Goal: Transaction & Acquisition: Purchase product/service

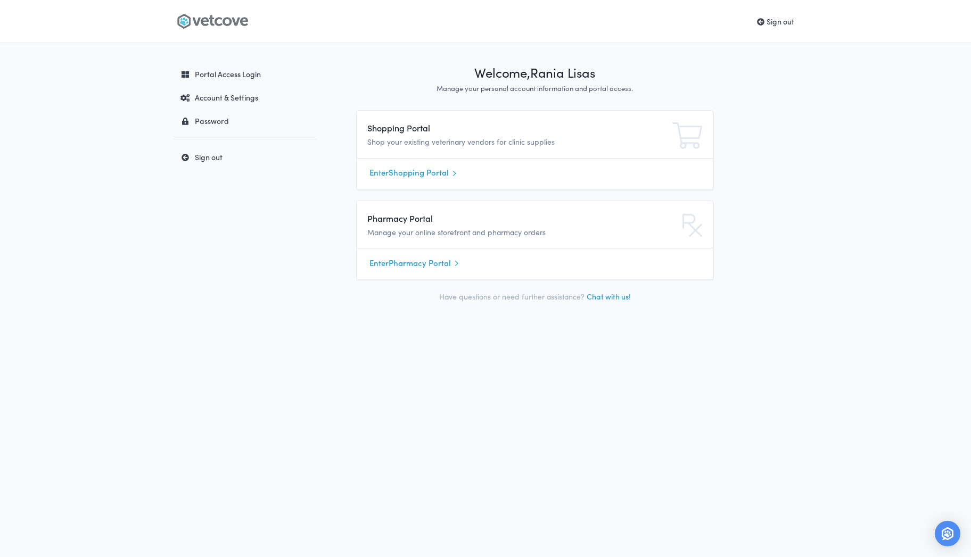
click at [431, 170] on link "Enter Shopping Portal" at bounding box center [534, 173] width 331 height 16
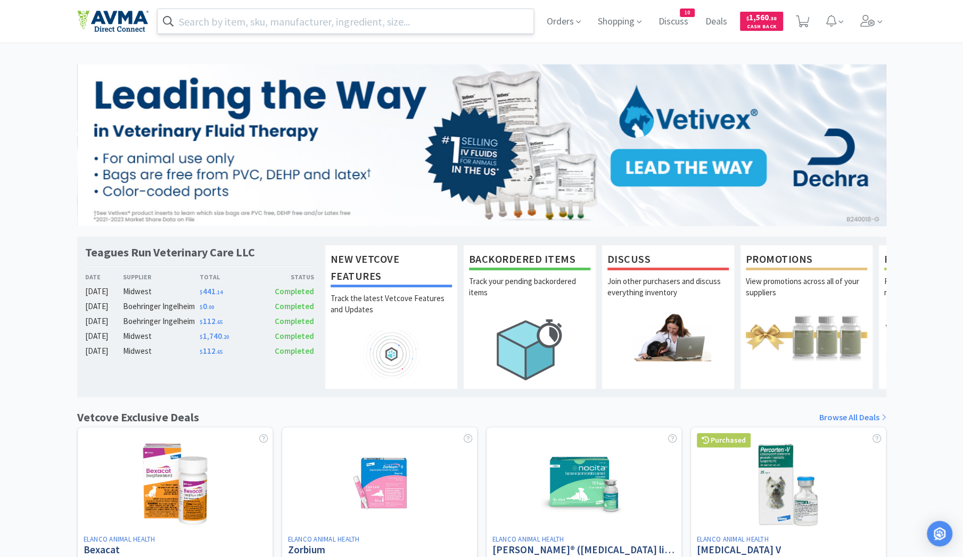
click at [265, 24] on input "text" at bounding box center [346, 21] width 376 height 24
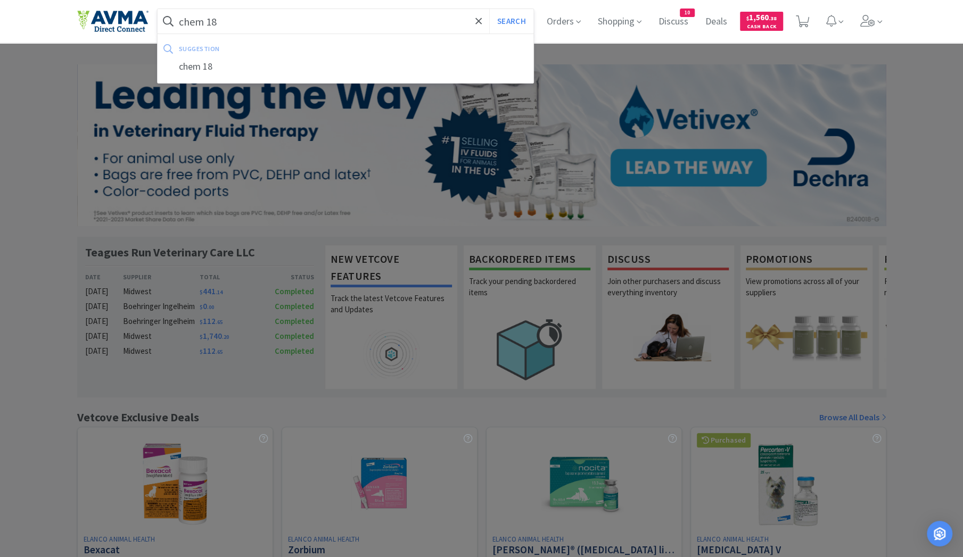
type input "chem 18"
click at [489, 9] on button "Search" at bounding box center [511, 21] width 44 height 24
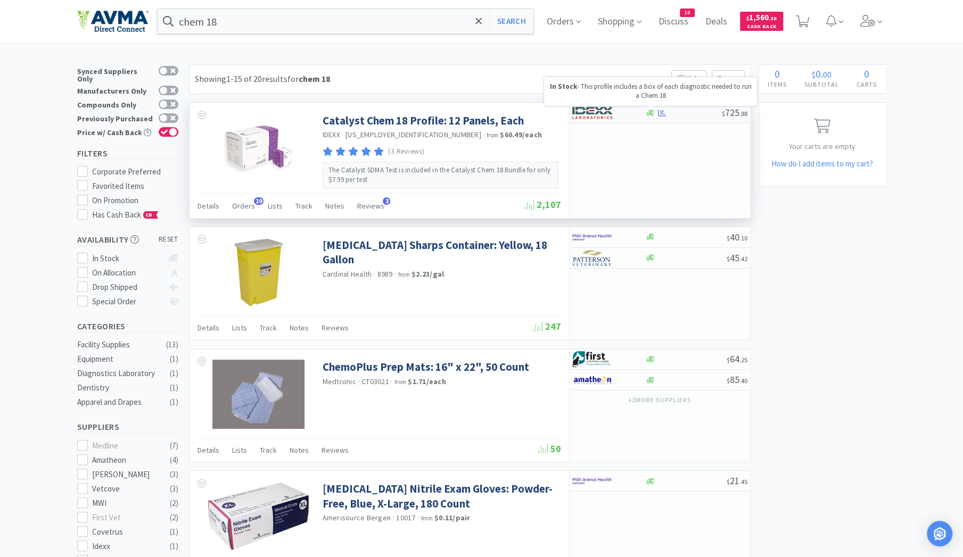
click at [653, 112] on icon at bounding box center [650, 113] width 8 height 6
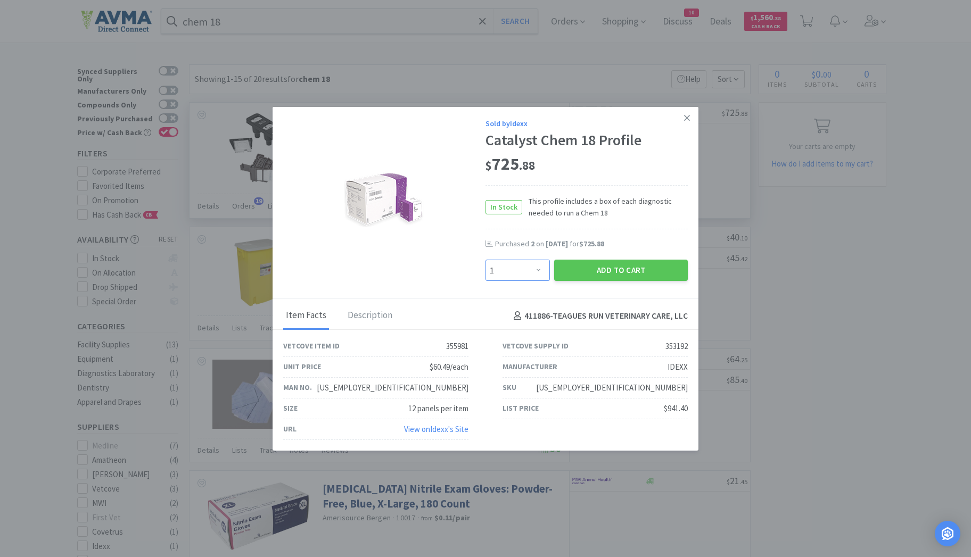
click at [541, 270] on select "Enter Quantity 1 2 3 4 5 6 7 8 9 10 11 12 13 14 15 16 17 18 19 20 Enter Quantity" at bounding box center [518, 270] width 64 height 21
select select "2"
click at [486, 260] on select "Enter Quantity 1 2 3 4 5 6 7 8 9 10 11 12 13 14 15 16 17 18 19 20 Enter Quantity" at bounding box center [518, 270] width 64 height 21
click at [602, 269] on button "Add to Cart" at bounding box center [621, 270] width 134 height 21
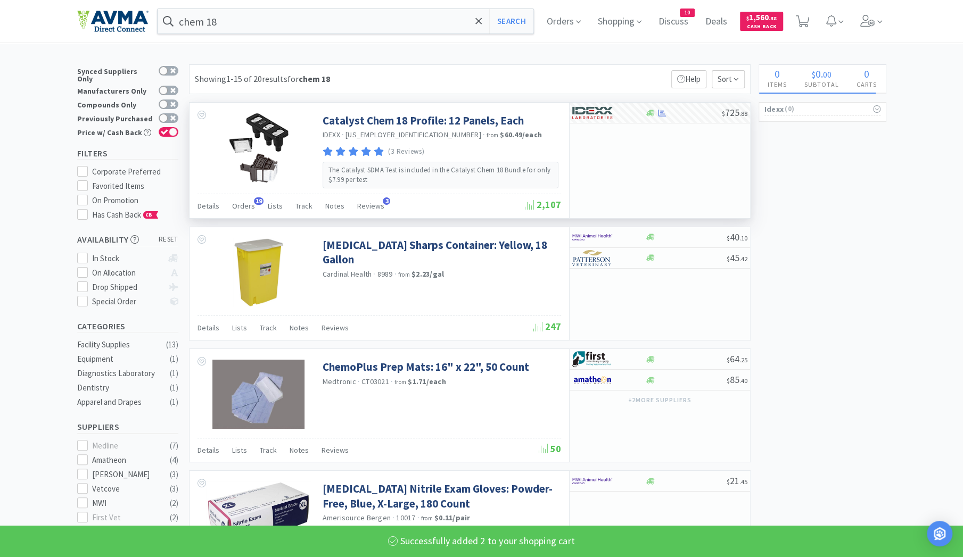
select select "2"
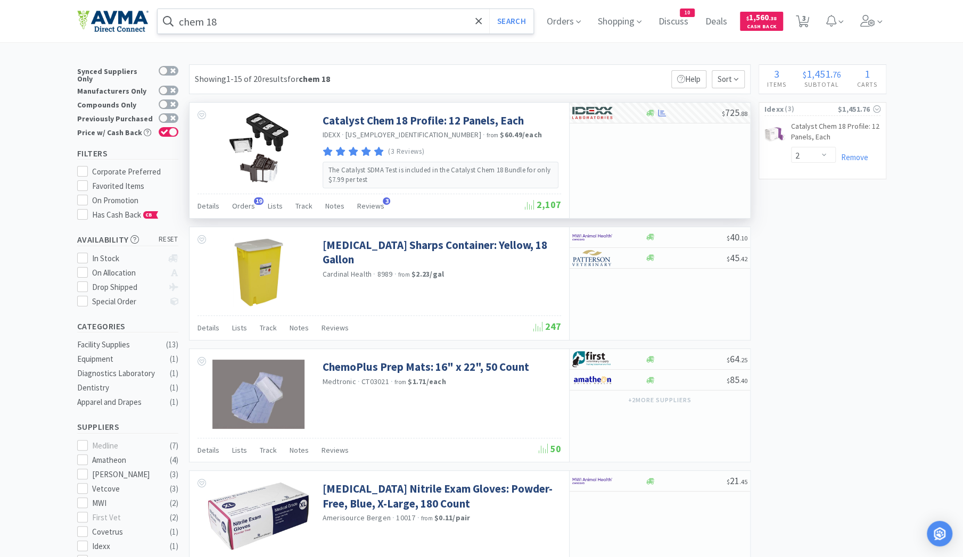
click at [232, 20] on input "chem 18" at bounding box center [346, 21] width 376 height 24
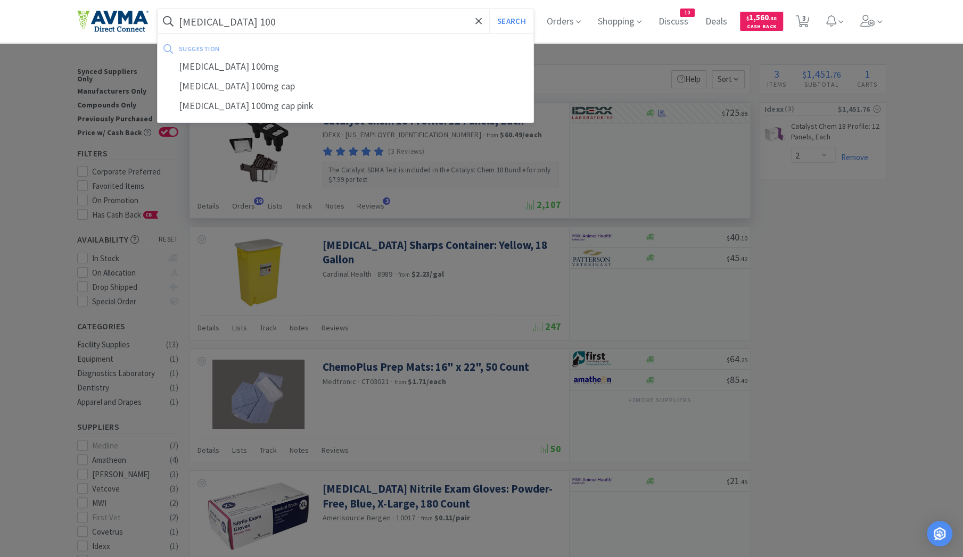
type input "zonisamide 100"
click at [489, 9] on button "Search" at bounding box center [511, 21] width 44 height 24
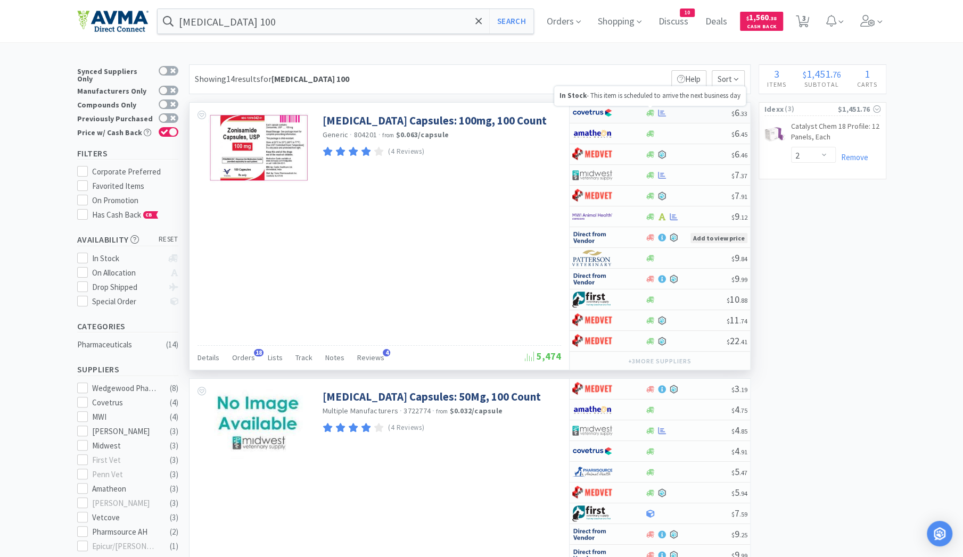
click at [654, 111] on icon at bounding box center [650, 113] width 8 height 6
select select "1"
click at [651, 116] on icon at bounding box center [650, 113] width 8 height 8
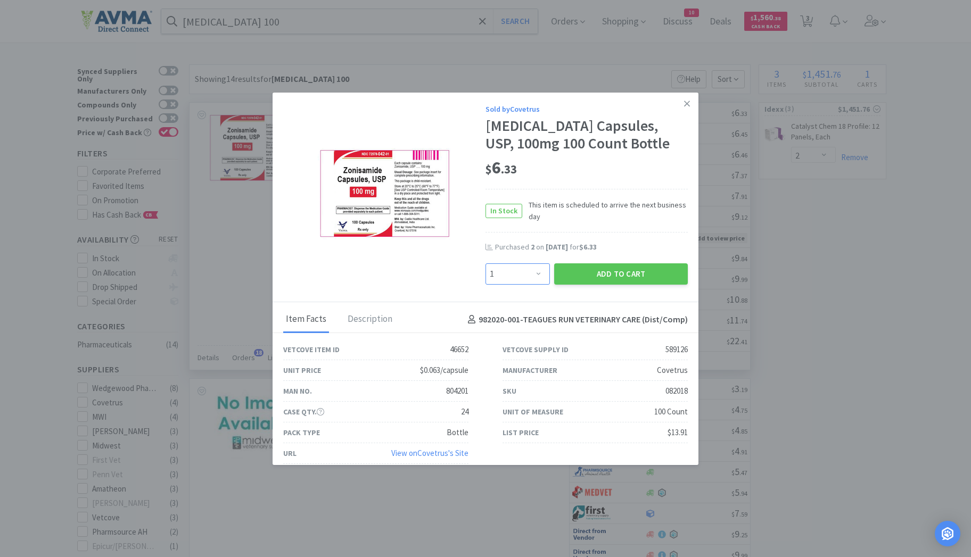
click at [533, 273] on select "Enter Quantity 1 2 3 4 5 6 7 8 9 10 11 12 13 14 15 16 17 18 19 20 Enter Quantity" at bounding box center [518, 274] width 64 height 21
select select "4"
click at [486, 264] on select "Enter Quantity 1 2 3 4 5 6 7 8 9 10 11 12 13 14 15 16 17 18 19 20 Enter Quantity" at bounding box center [518, 274] width 64 height 21
click at [599, 271] on button "Add to Cart" at bounding box center [621, 274] width 134 height 21
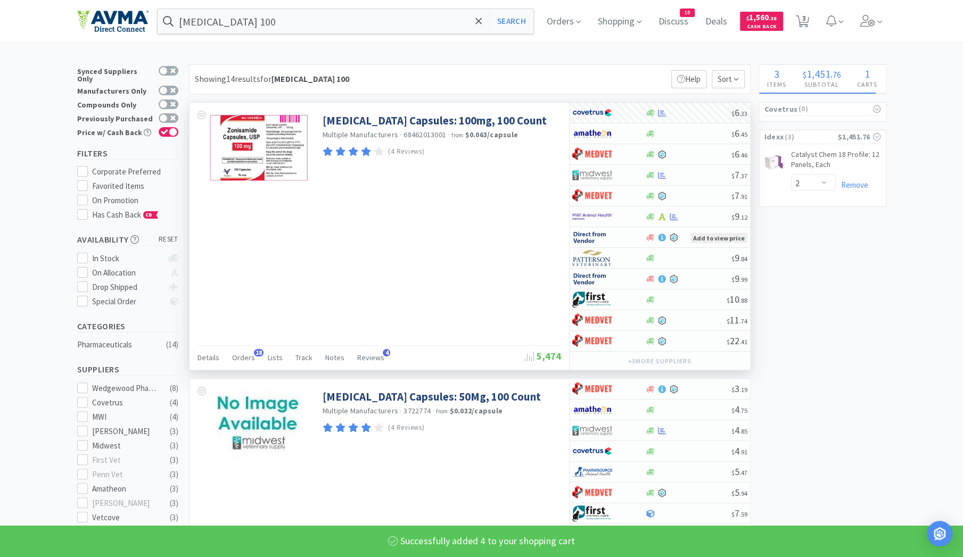
select select "4"
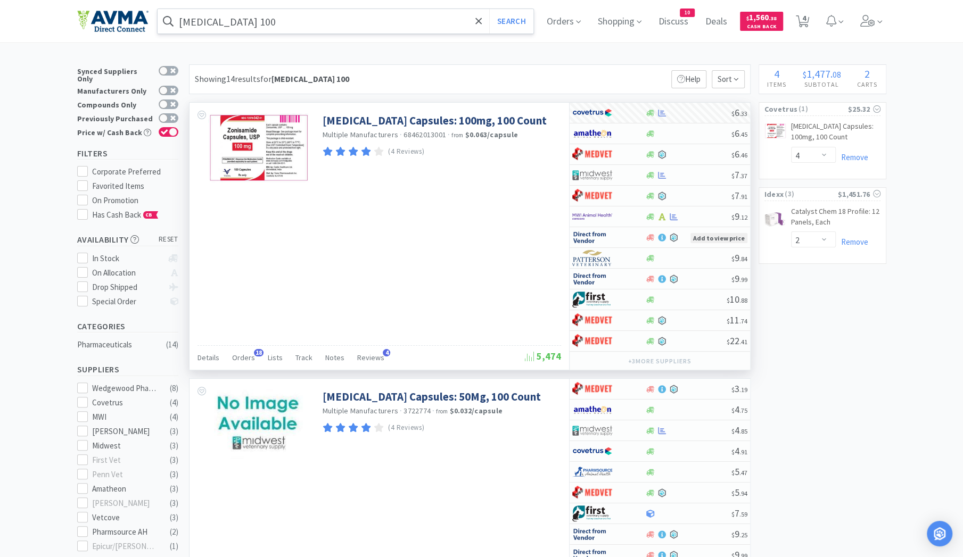
click at [266, 21] on input "zonisamide 100" at bounding box center [346, 21] width 376 height 24
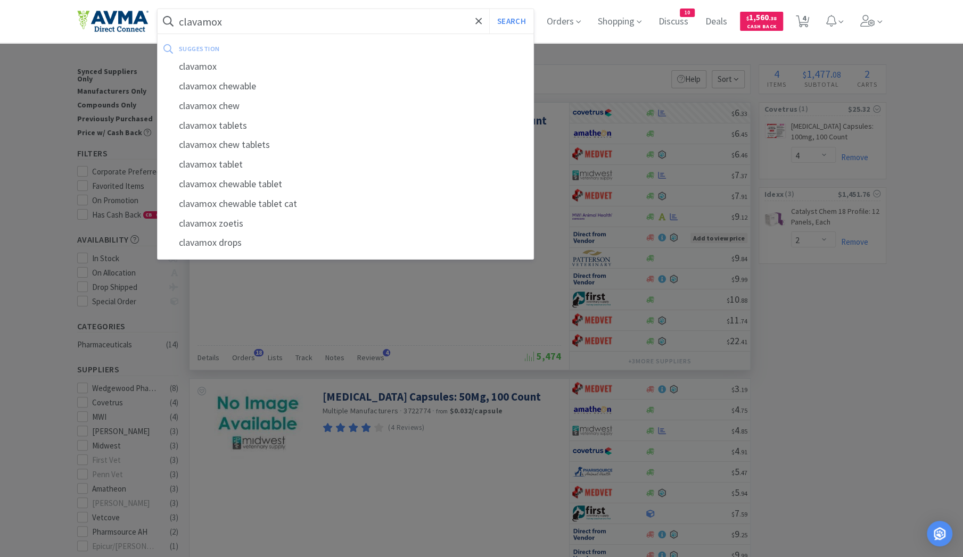
type input "clavamox"
click at [489, 9] on button "Search" at bounding box center [511, 21] width 44 height 24
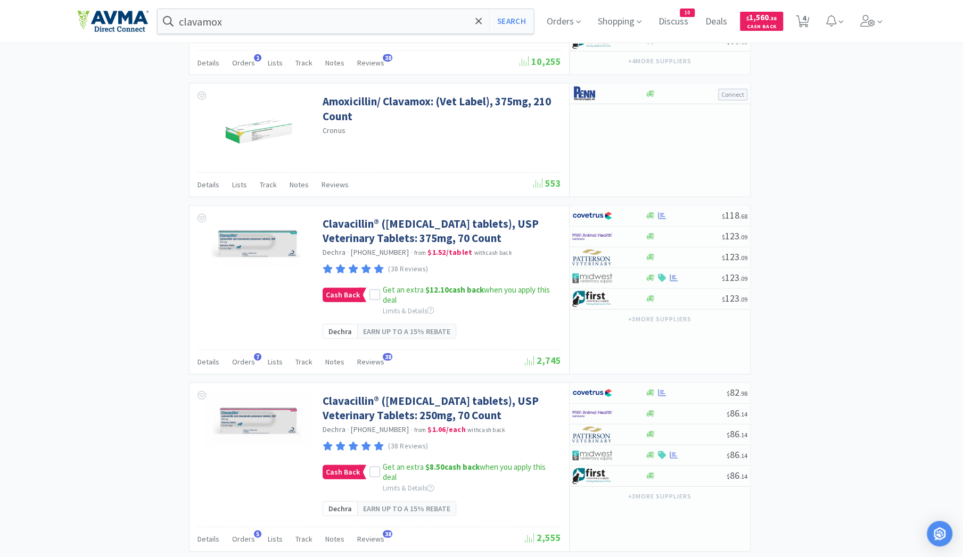
scroll to position [1865, 0]
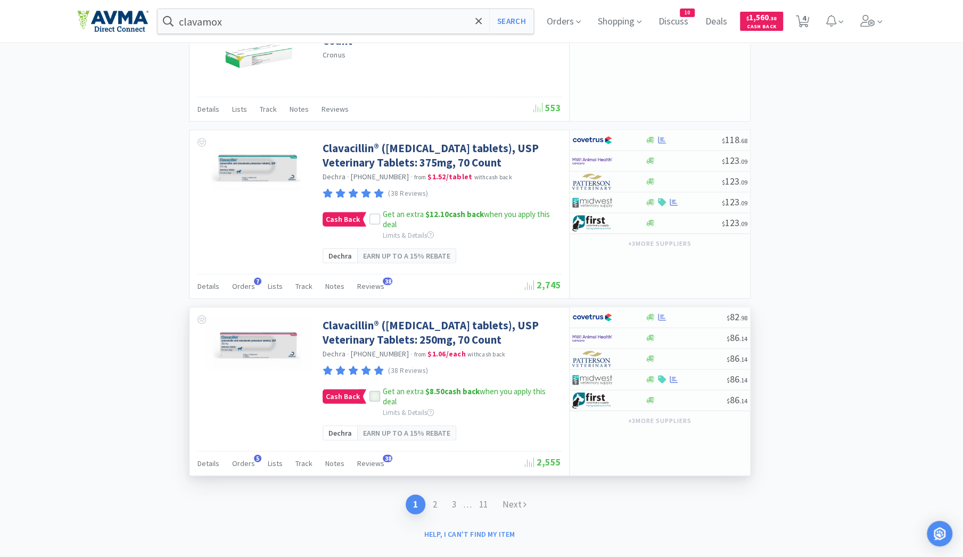
click at [371, 400] on icon at bounding box center [374, 397] width 7 height 5
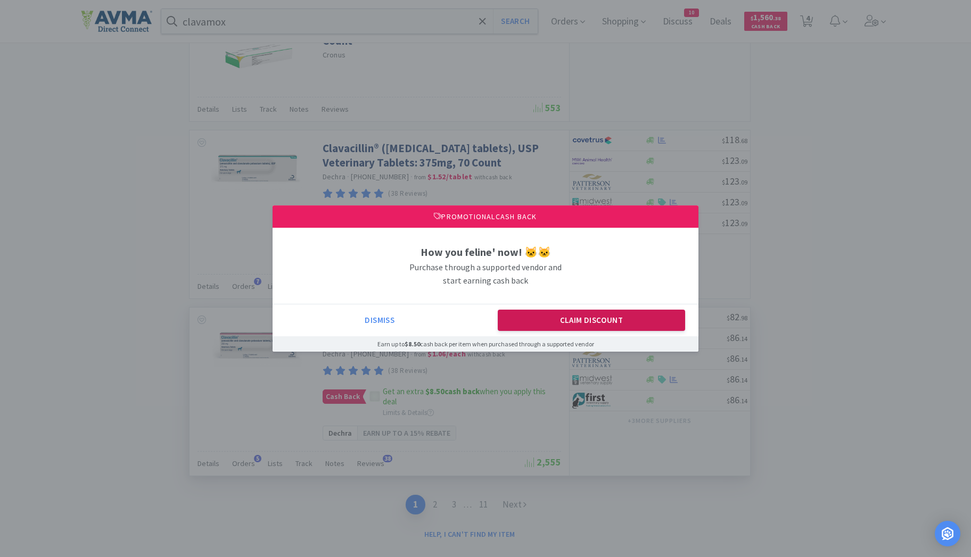
click at [612, 319] on button "Claim Discount" at bounding box center [592, 320] width 188 height 21
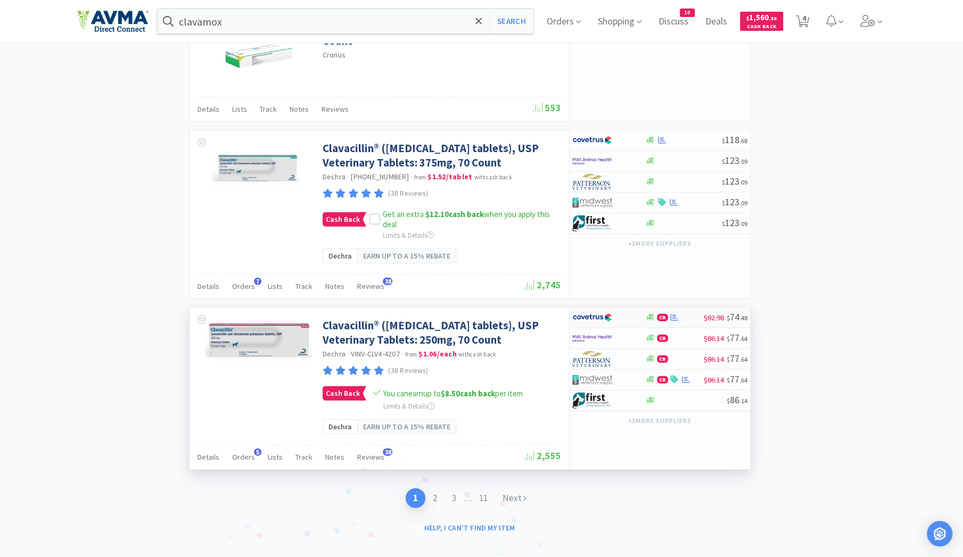
click at [640, 327] on div at bounding box center [608, 318] width 73 height 18
select select "1"
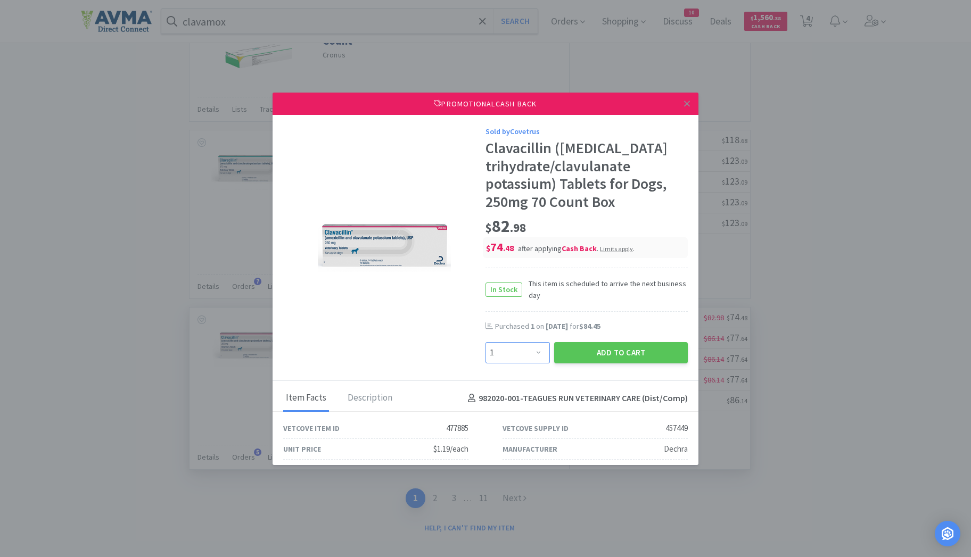
click at [538, 352] on select "Enter Quantity 1 2 3 4 5 6 7 8 9 10 11 12 13 14 15 16 17 18 19 20 Enter Quantity" at bounding box center [518, 352] width 64 height 21
click at [486, 342] on select "Enter Quantity 1 2 3 4 5 6 7 8 9 10 11 12 13 14 15 16 17 18 19 20 Enter Quantity" at bounding box center [518, 352] width 64 height 21
click at [577, 356] on button "Add to Cart" at bounding box center [621, 352] width 134 height 21
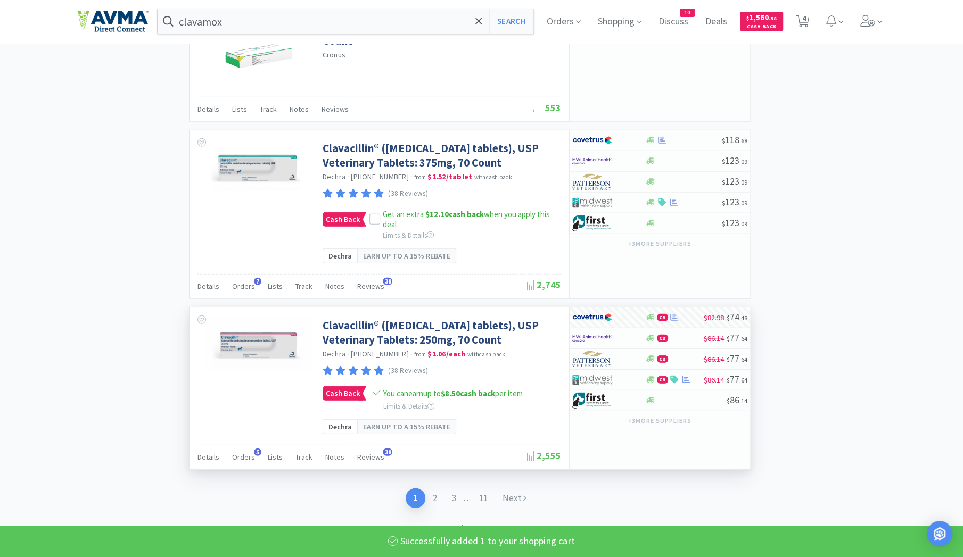
select select "1"
select select "4"
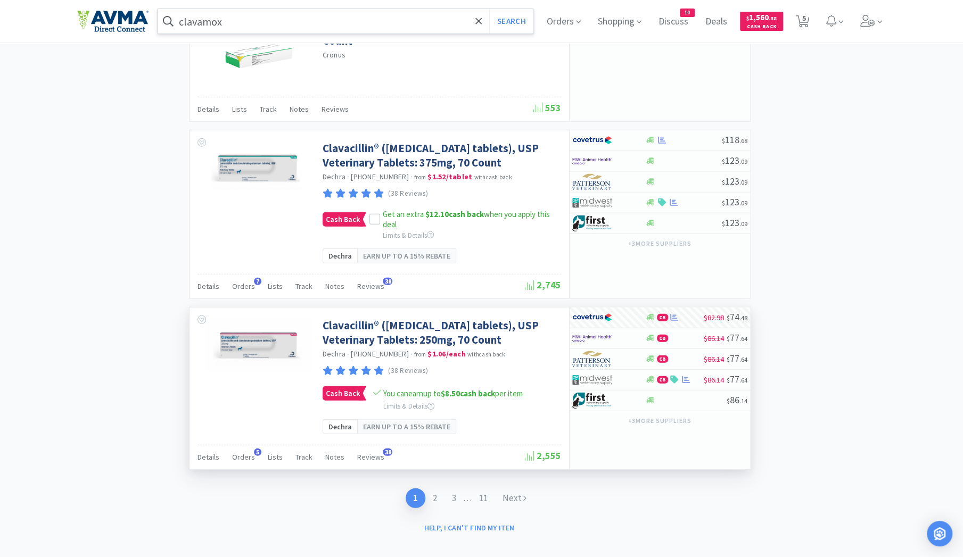
click at [242, 22] on input "clavamox" at bounding box center [346, 21] width 376 height 24
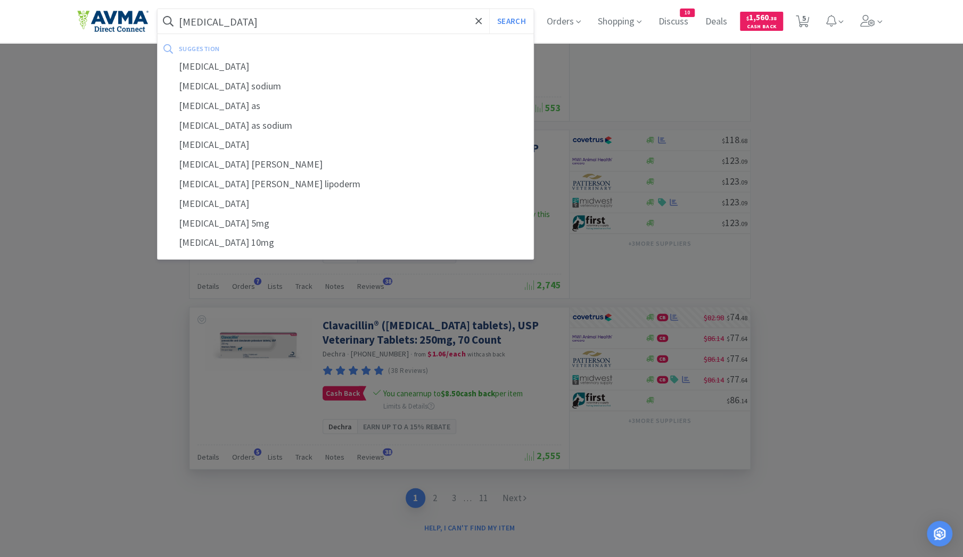
type input "prednisolone"
click at [489, 9] on button "Search" at bounding box center [511, 21] width 44 height 24
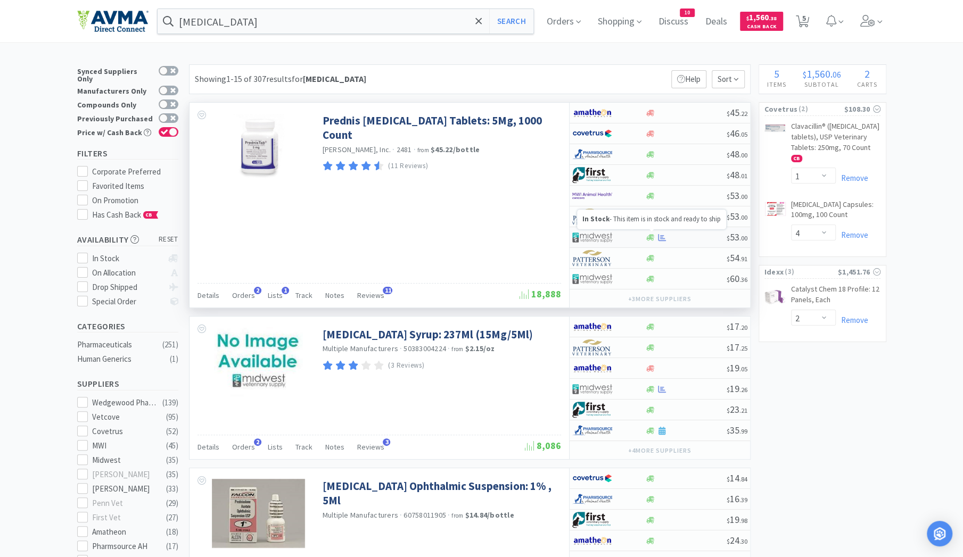
click at [652, 237] on icon at bounding box center [650, 238] width 8 height 8
select select "1"
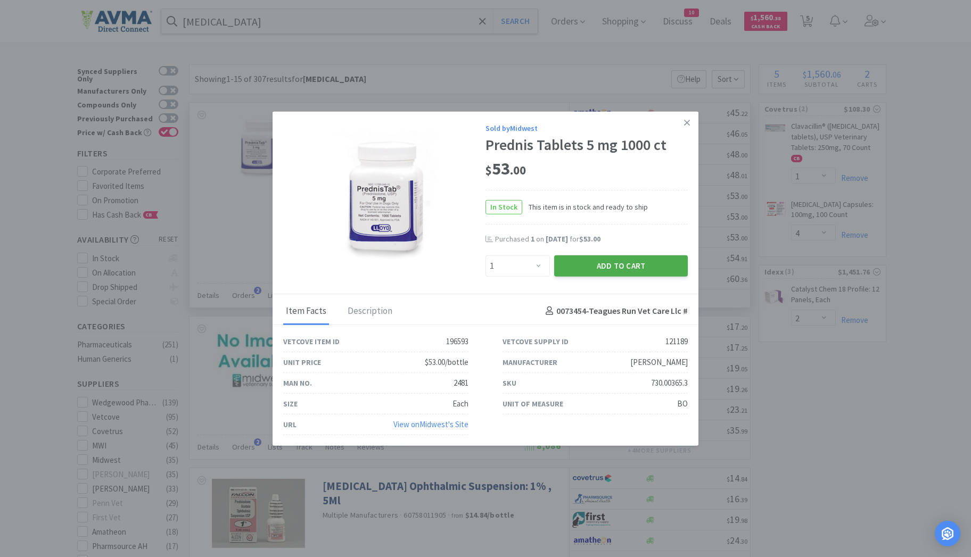
click at [620, 266] on button "Add to Cart" at bounding box center [621, 265] width 134 height 21
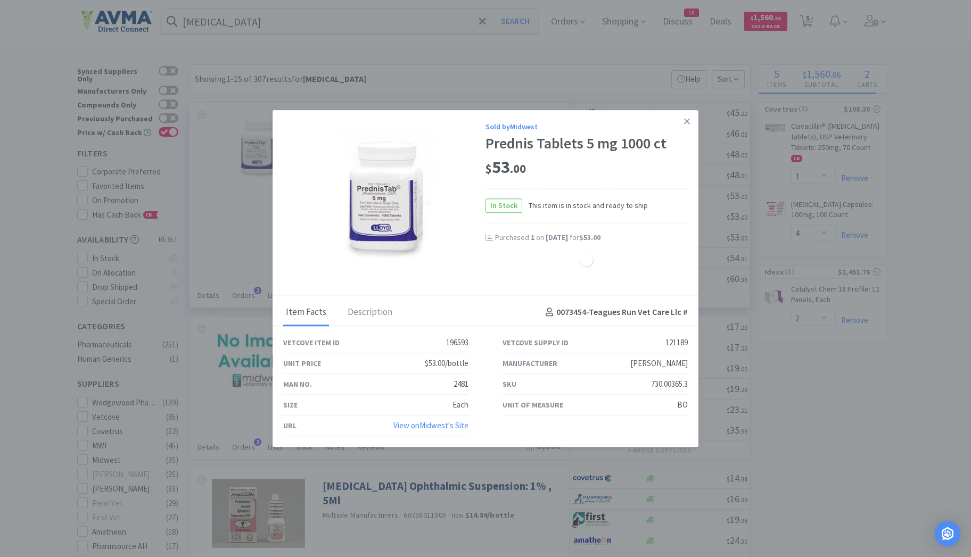
select select "1"
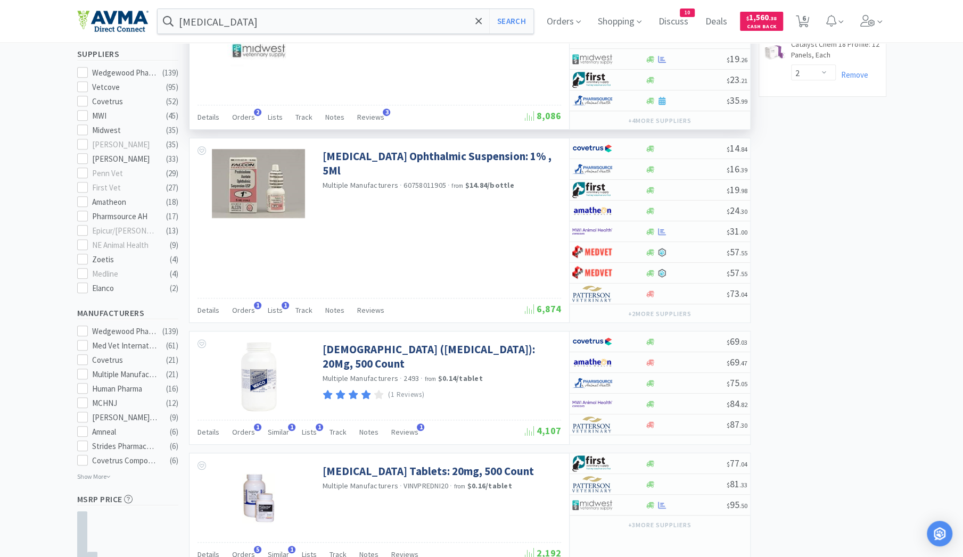
scroll to position [337, 0]
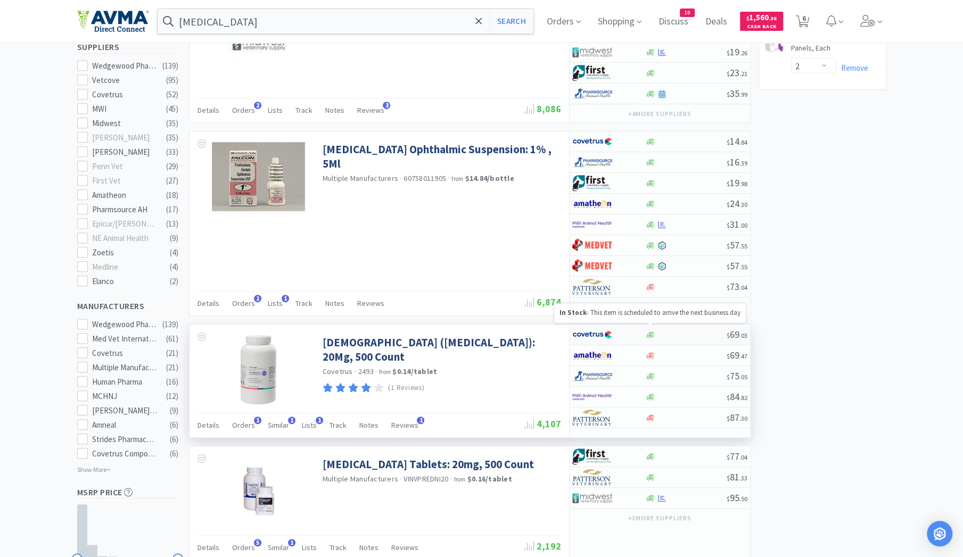
click at [651, 332] on icon at bounding box center [650, 335] width 8 height 6
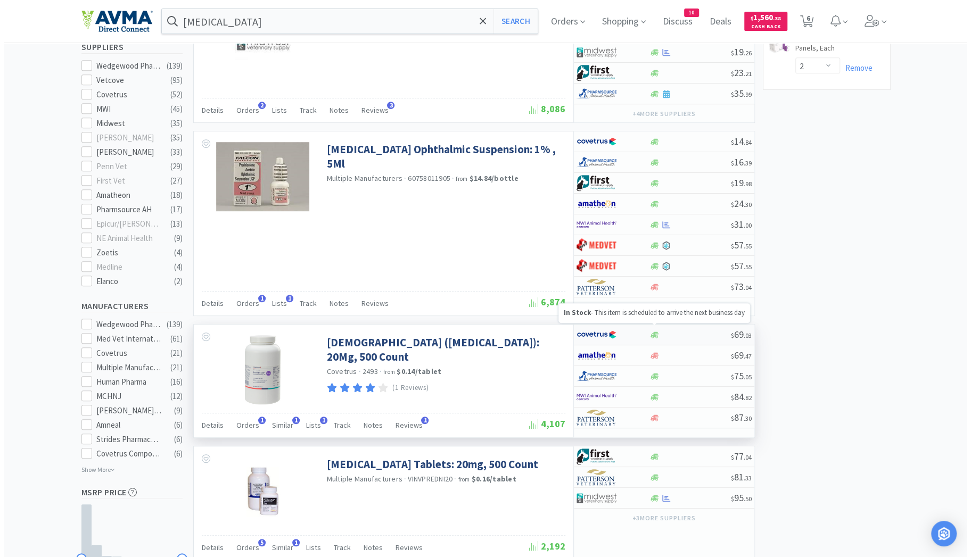
select select "1"
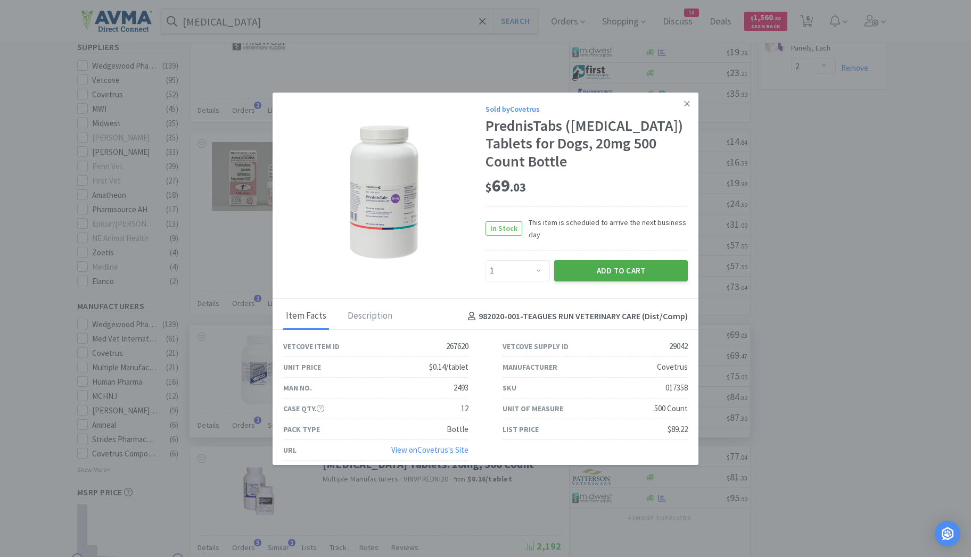
click at [639, 275] on button "Add to Cart" at bounding box center [621, 270] width 134 height 21
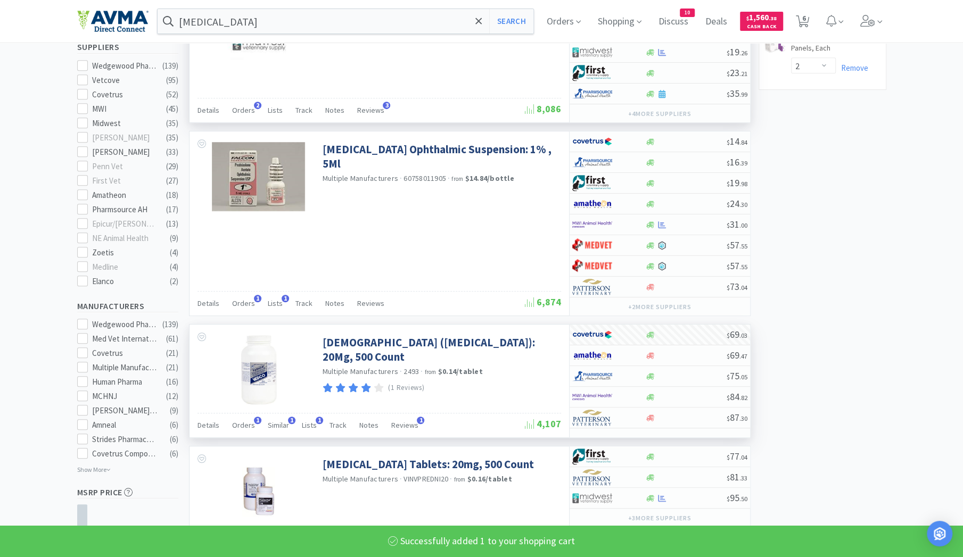
select select "1"
select select "4"
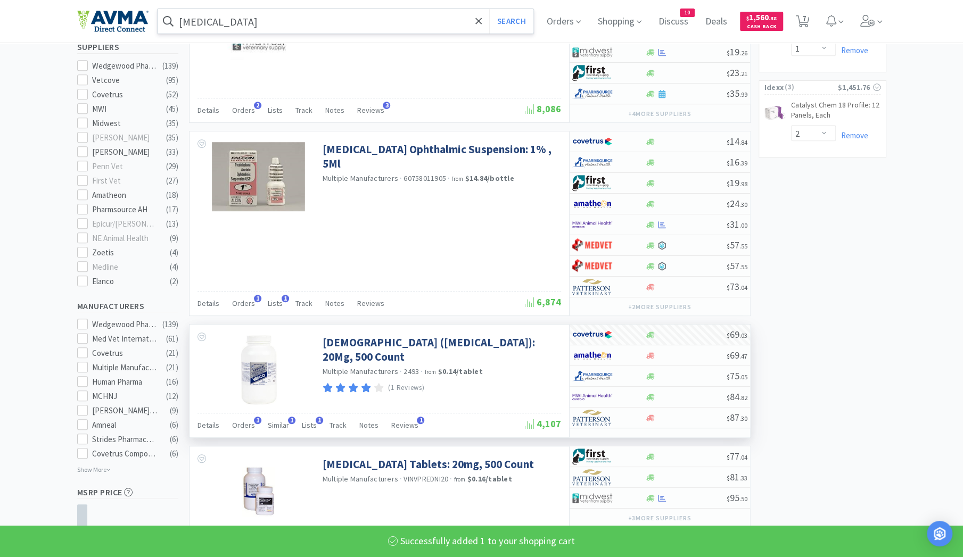
click at [272, 21] on input "prednisolone" at bounding box center [346, 21] width 376 height 24
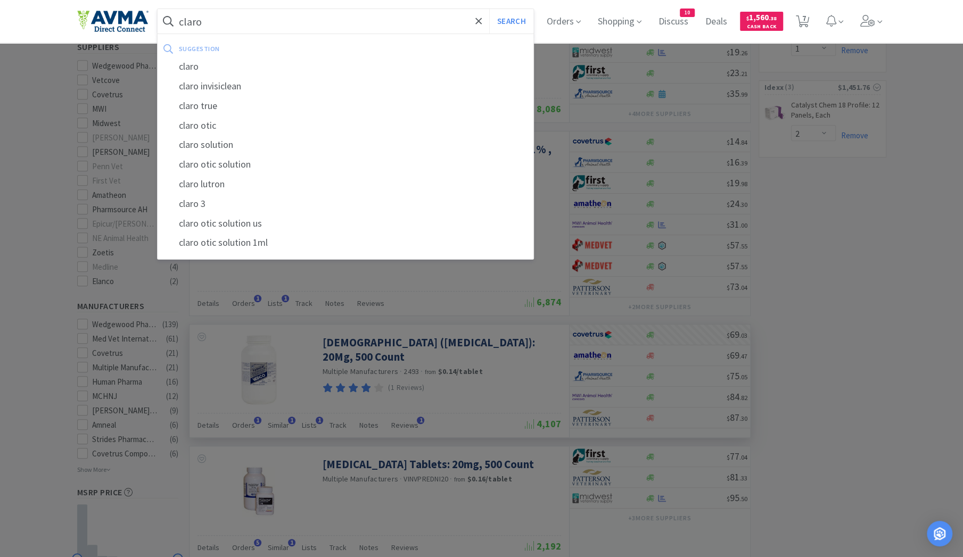
type input "claro"
click at [489, 9] on button "Search" at bounding box center [511, 21] width 44 height 24
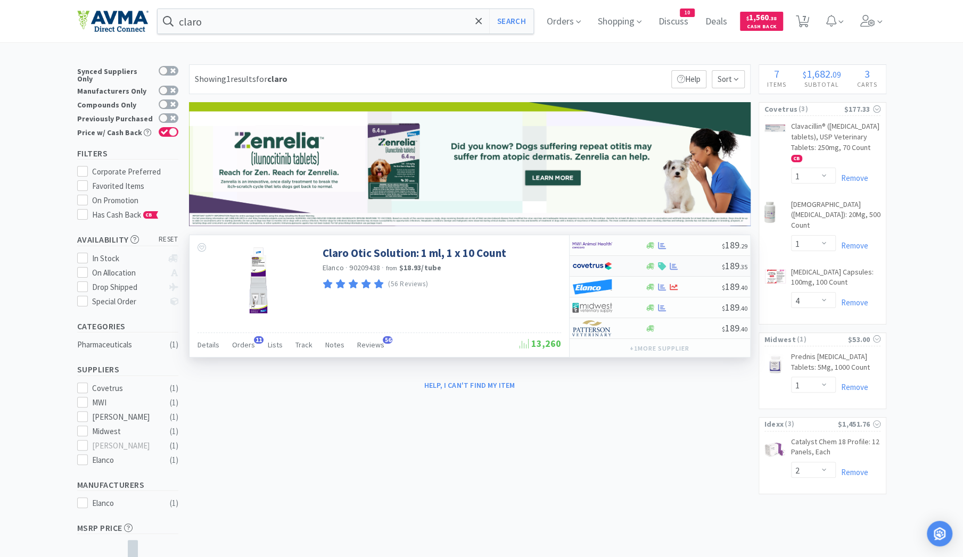
click at [640, 270] on div at bounding box center [608, 266] width 73 height 18
select select "1"
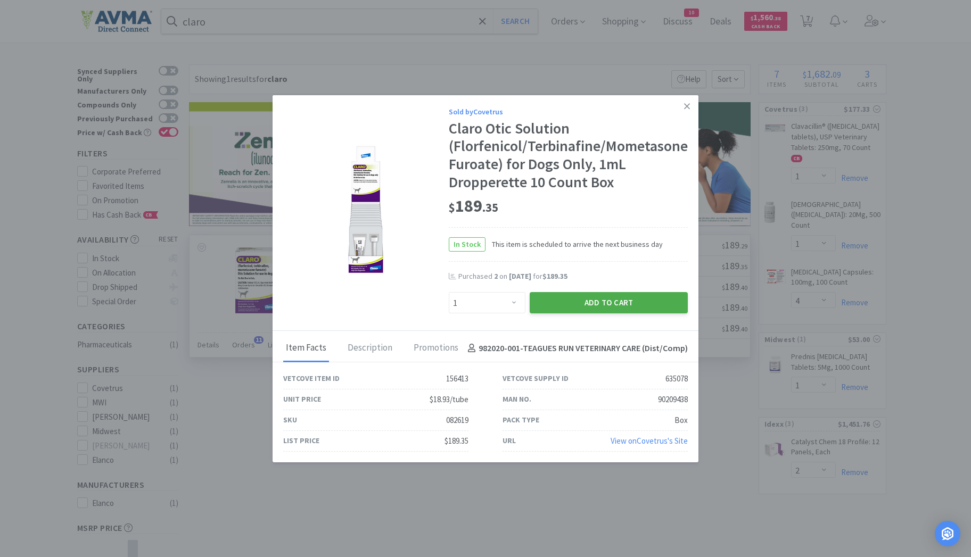
click at [602, 301] on button "Add to Cart" at bounding box center [609, 302] width 158 height 21
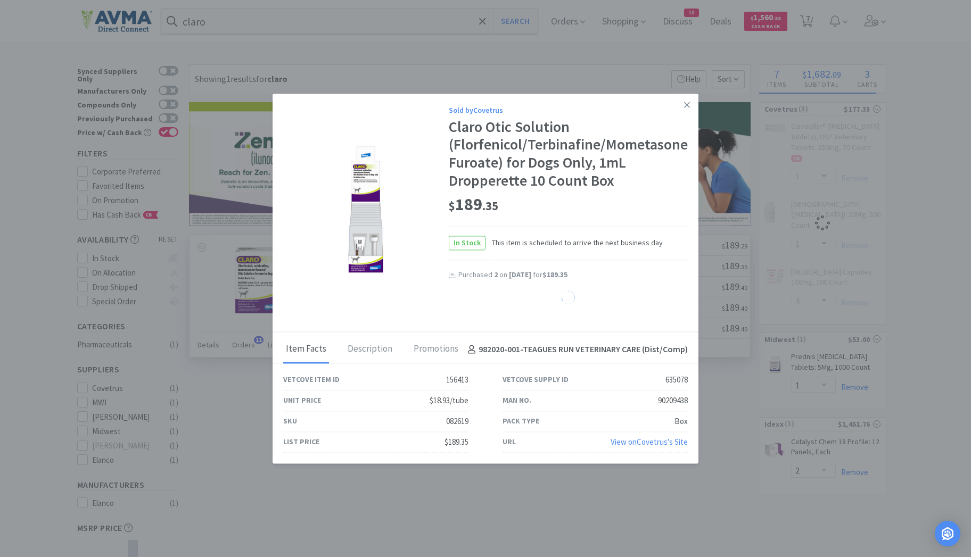
select select "1"
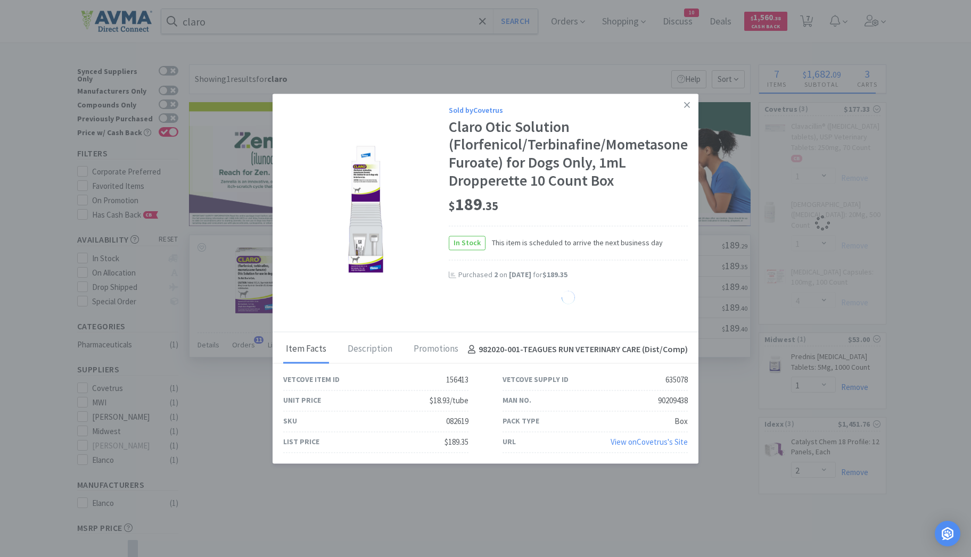
select select "1"
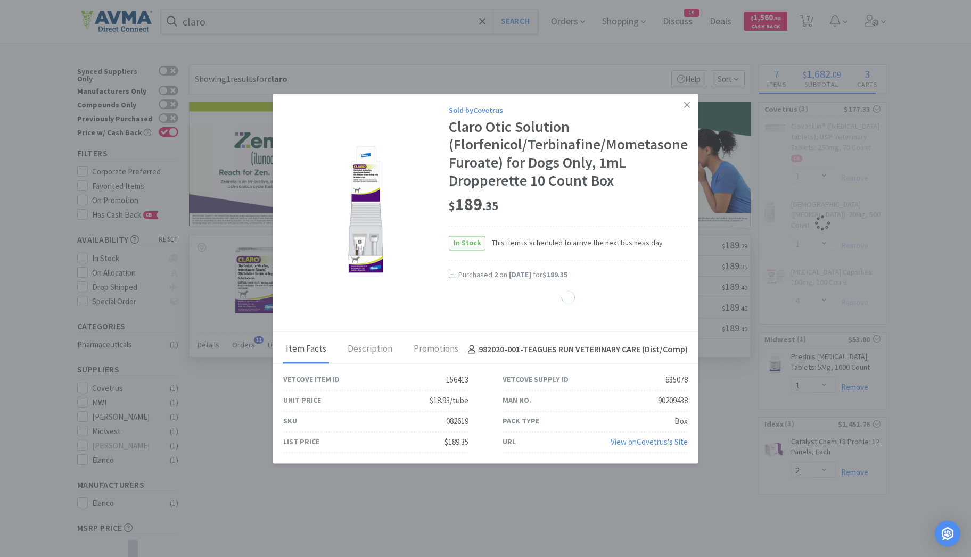
select select "1"
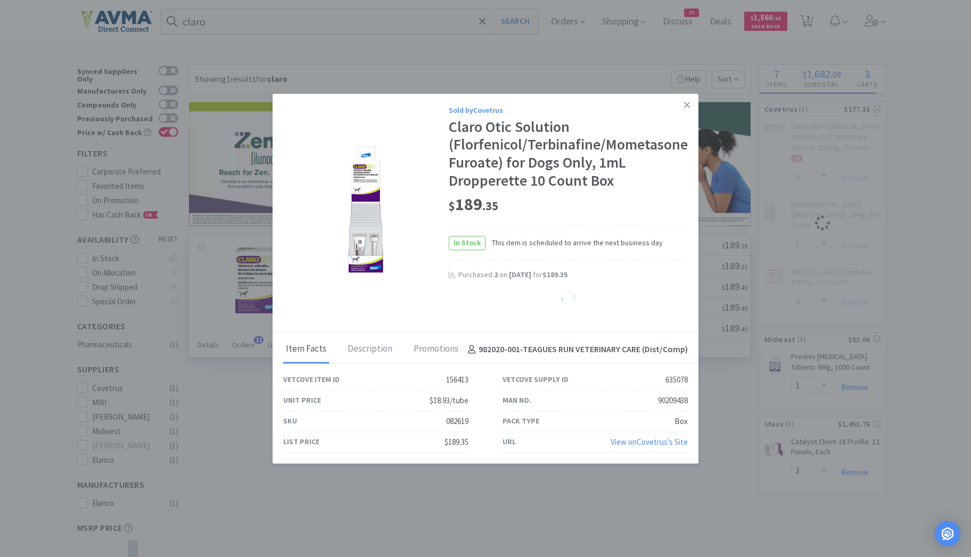
select select "1"
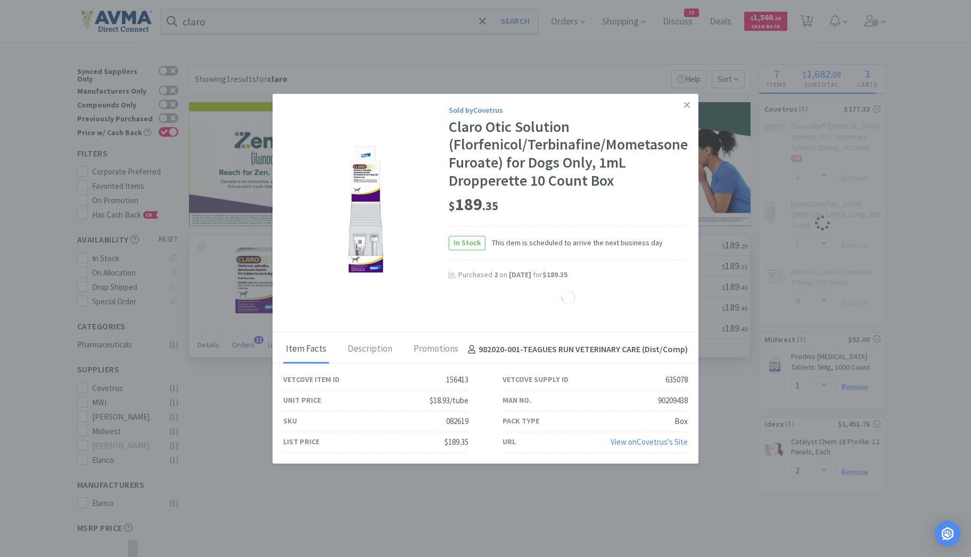
select select "1"
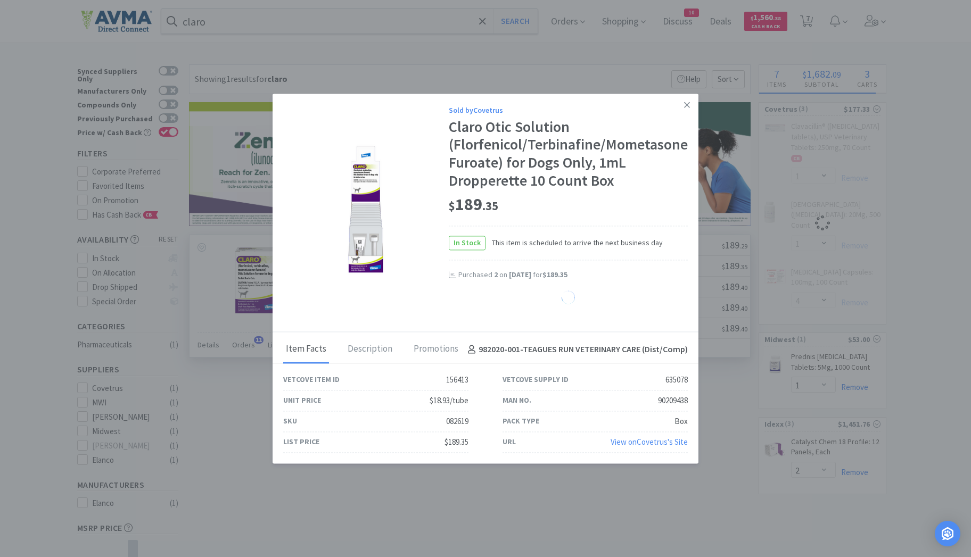
select select "1"
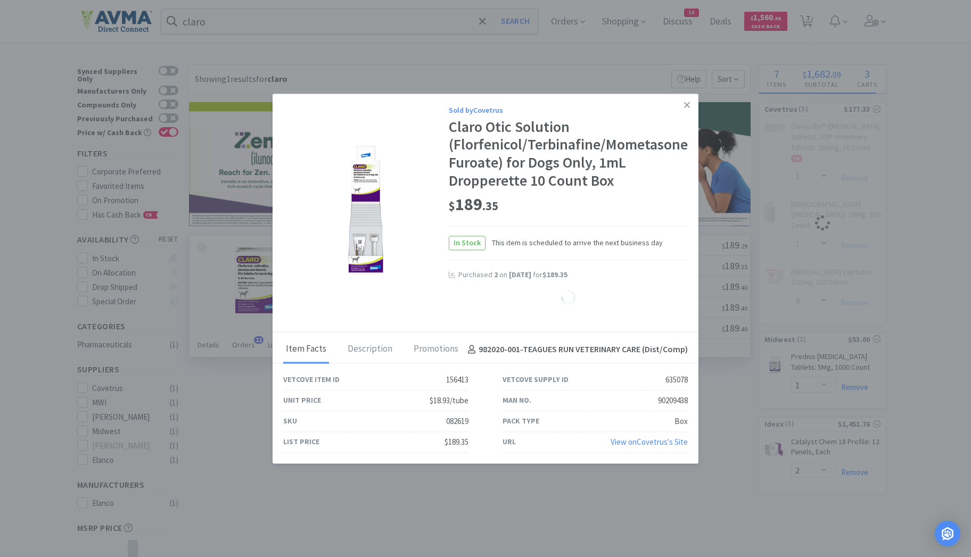
select select "1"
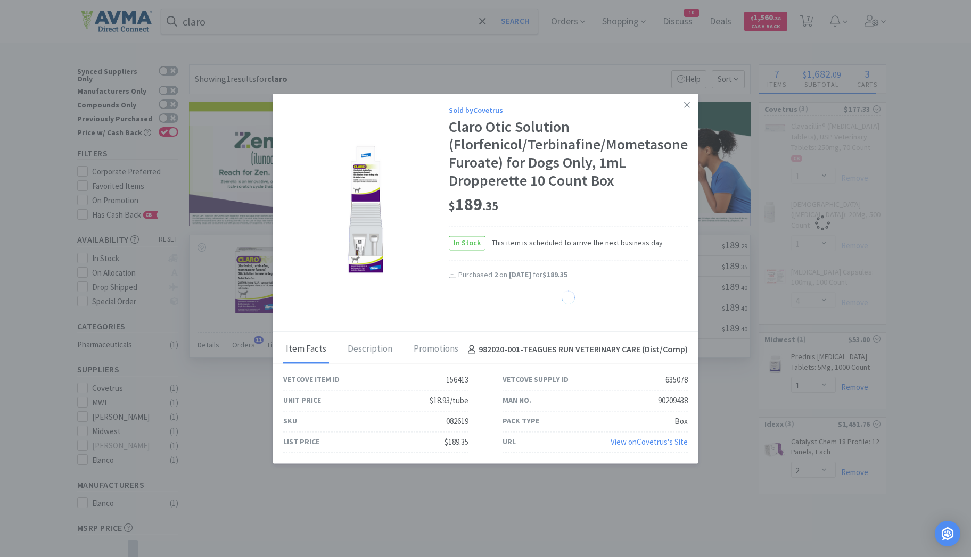
select select "1"
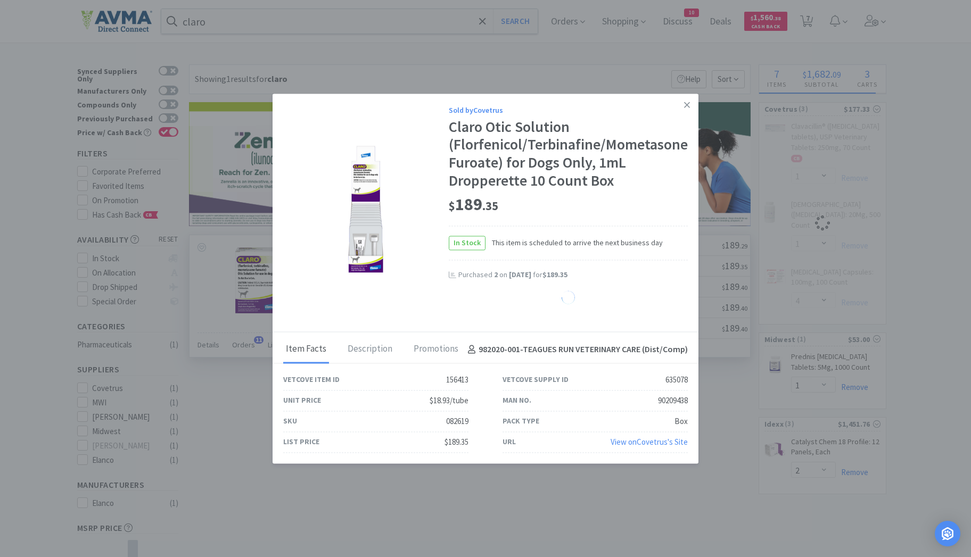
select select "1"
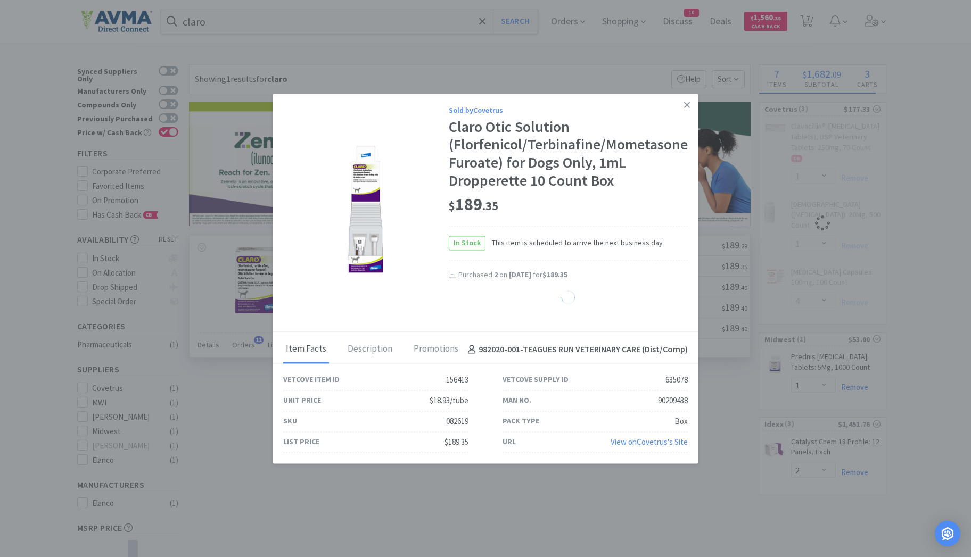
select select "1"
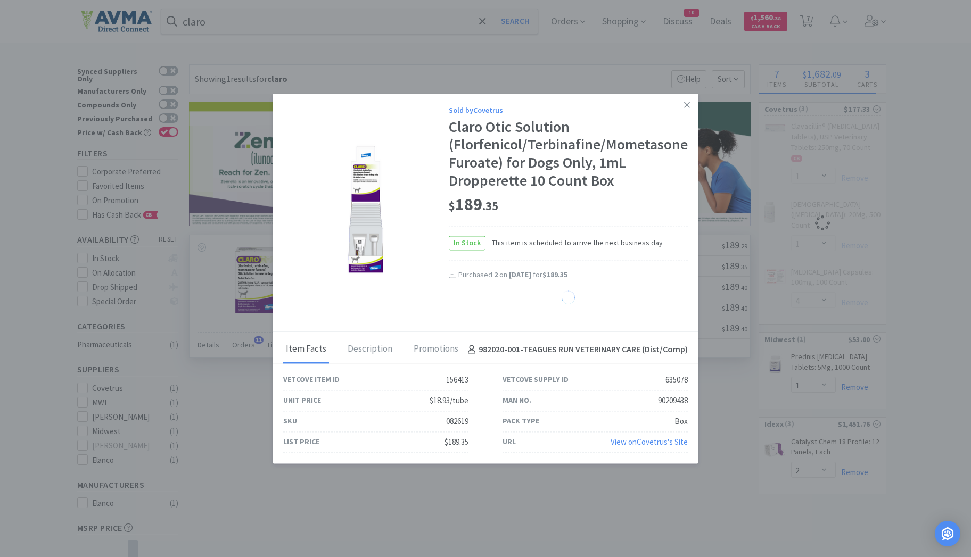
select select "1"
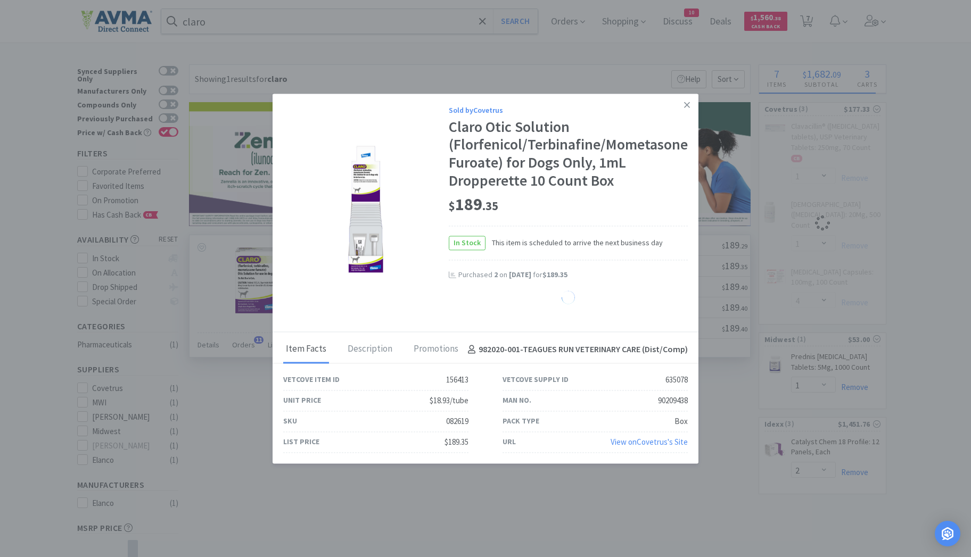
select select "1"
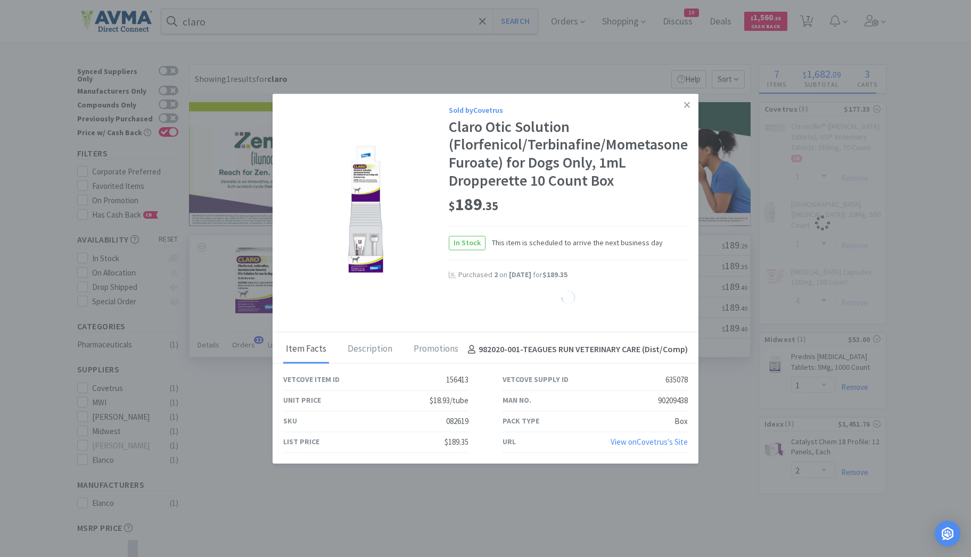
select select "1"
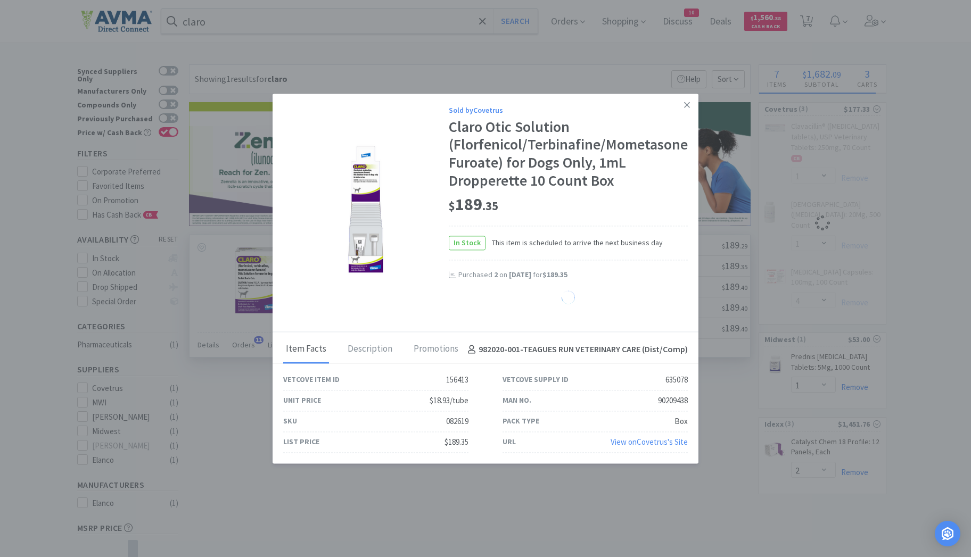
select select "1"
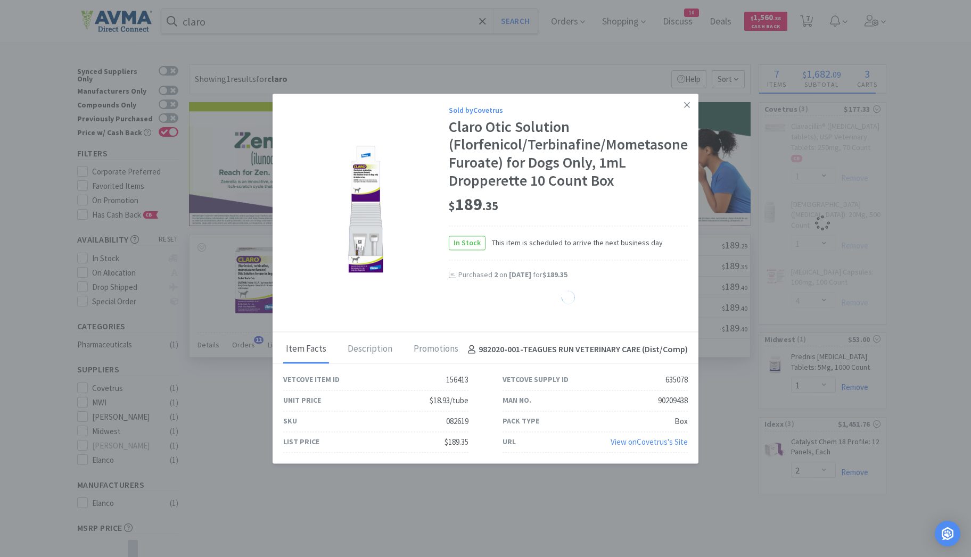
select select "1"
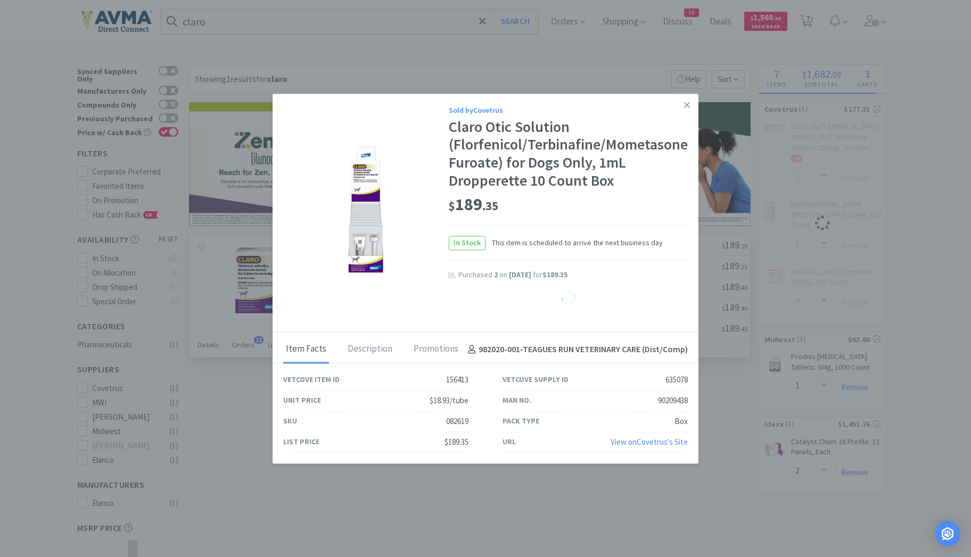
select select "1"
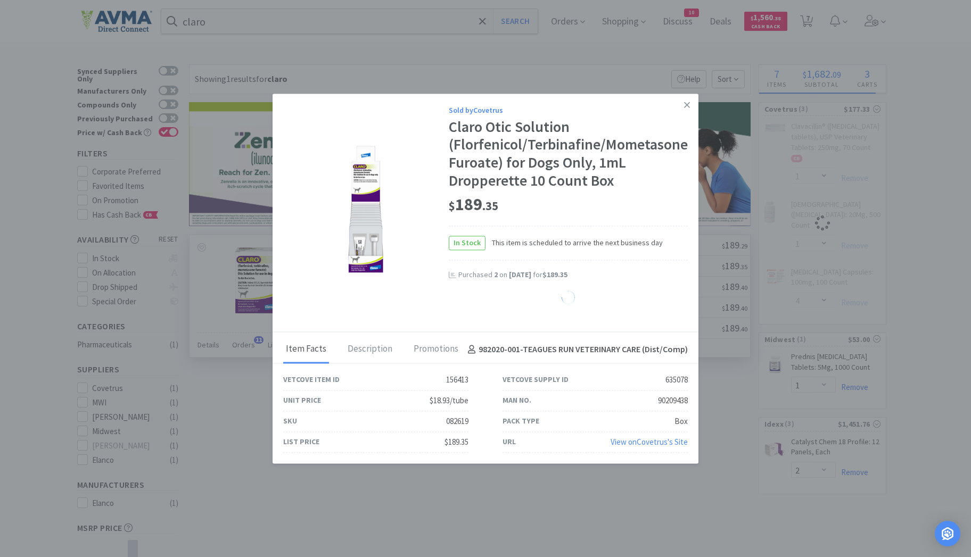
select select "1"
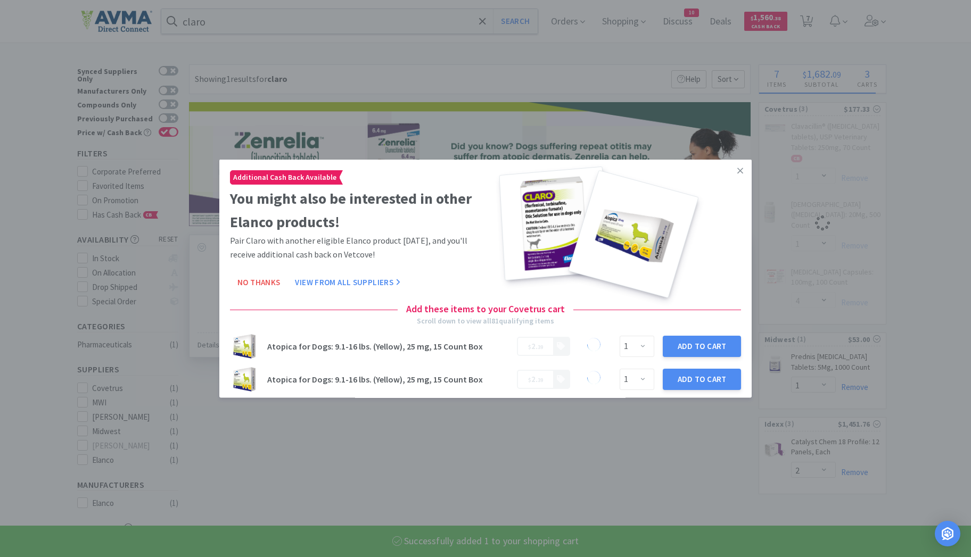
select select "1"
select select "4"
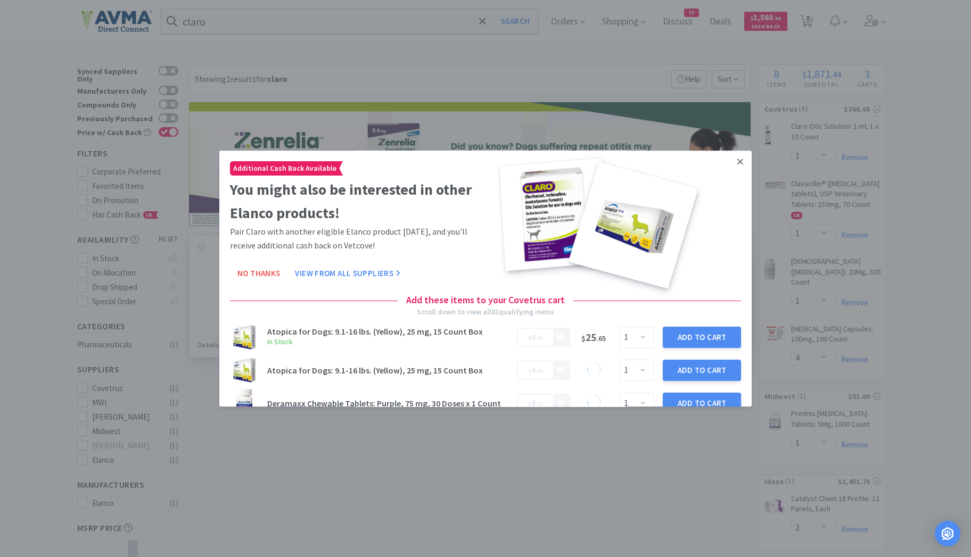
click at [737, 163] on icon at bounding box center [740, 162] width 6 height 10
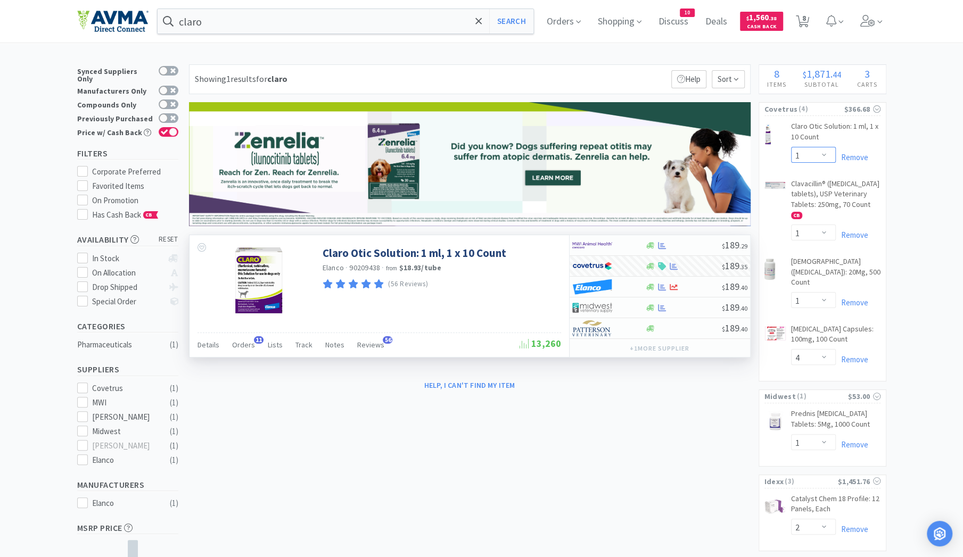
click at [827, 154] on select "Enter Quantity 1 2 3 4 5 6 7 8 9 10 11 12 13 14 15 16 17 18 19 20 Enter Quantity" at bounding box center [813, 155] width 45 height 16
click at [791, 147] on select "Enter Quantity 1 2 3 4 5 6 7 8 9 10 11 12 13 14 15 16 17 18 19 20 Enter Quantity" at bounding box center [813, 155] width 45 height 16
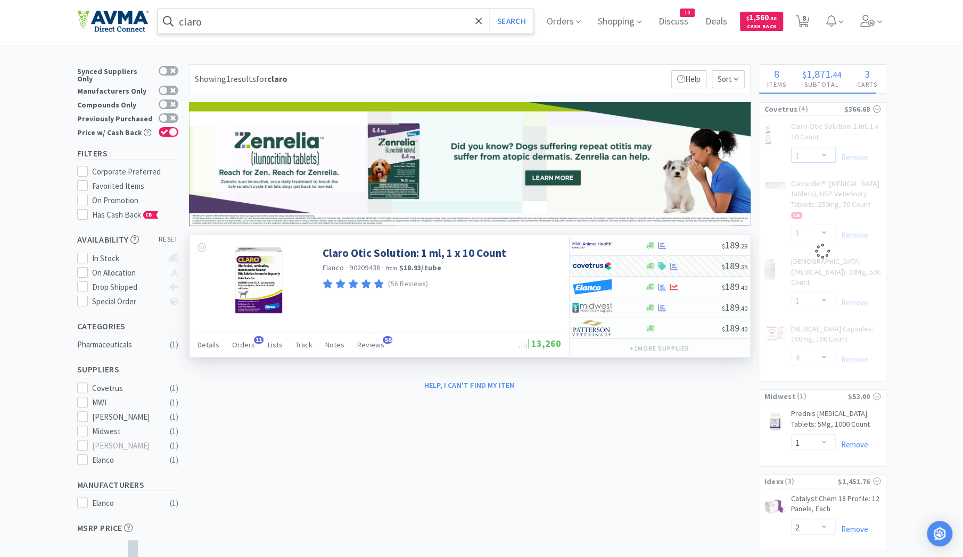
select select "2"
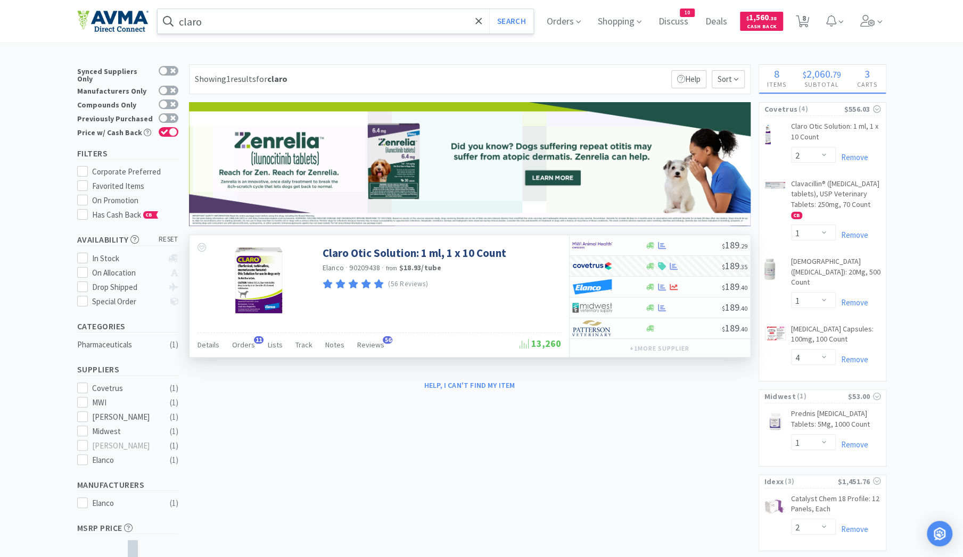
click at [232, 23] on input "claro" at bounding box center [346, 21] width 376 height 24
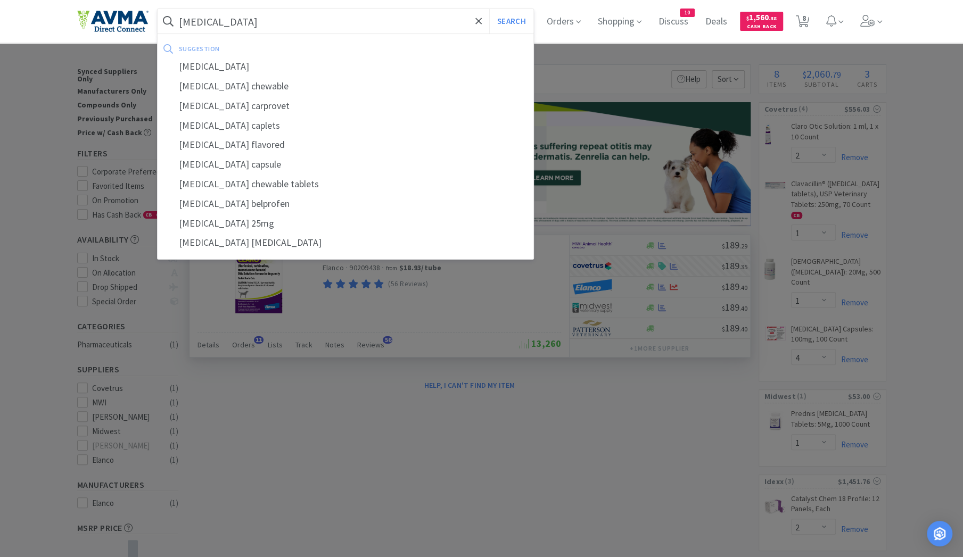
type input "carprofen"
click at [489, 9] on button "Search" at bounding box center [511, 21] width 44 height 24
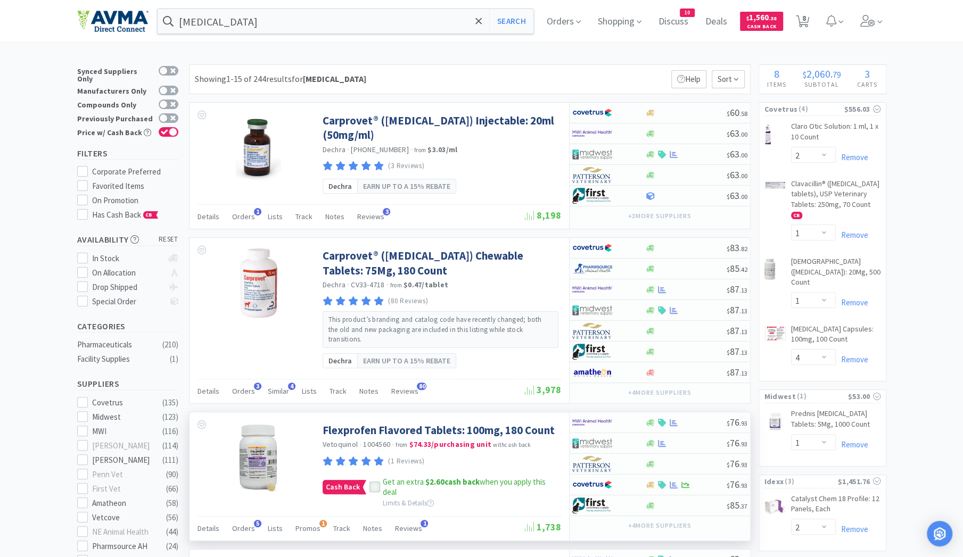
click at [372, 484] on icon at bounding box center [374, 487] width 7 height 7
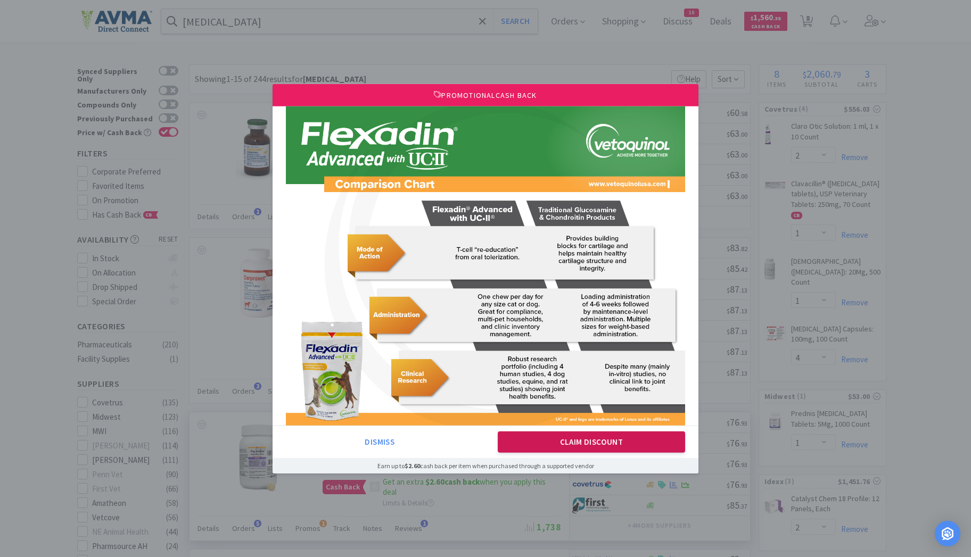
click at [531, 442] on button "Claim Discount" at bounding box center [592, 442] width 188 height 21
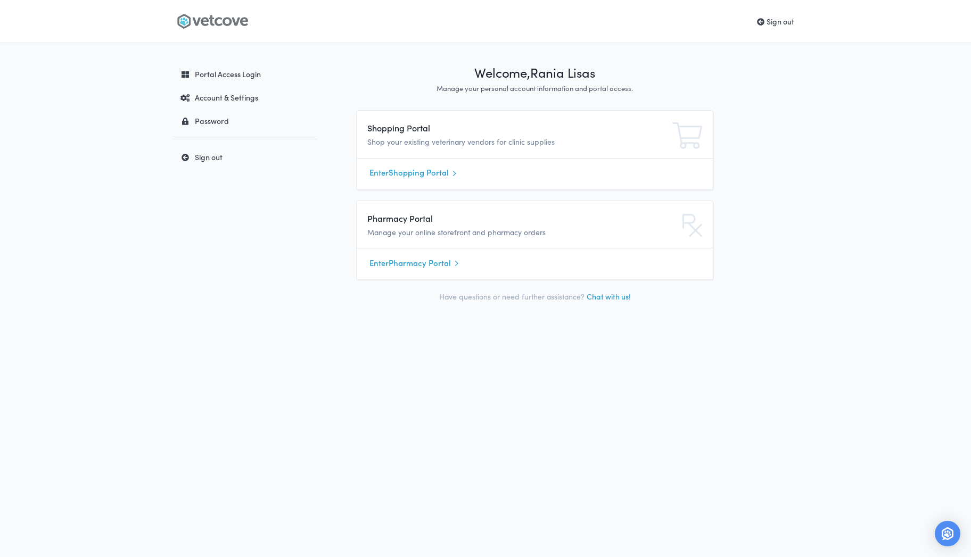
click at [787, 20] on link "Sign out" at bounding box center [775, 21] width 37 height 11
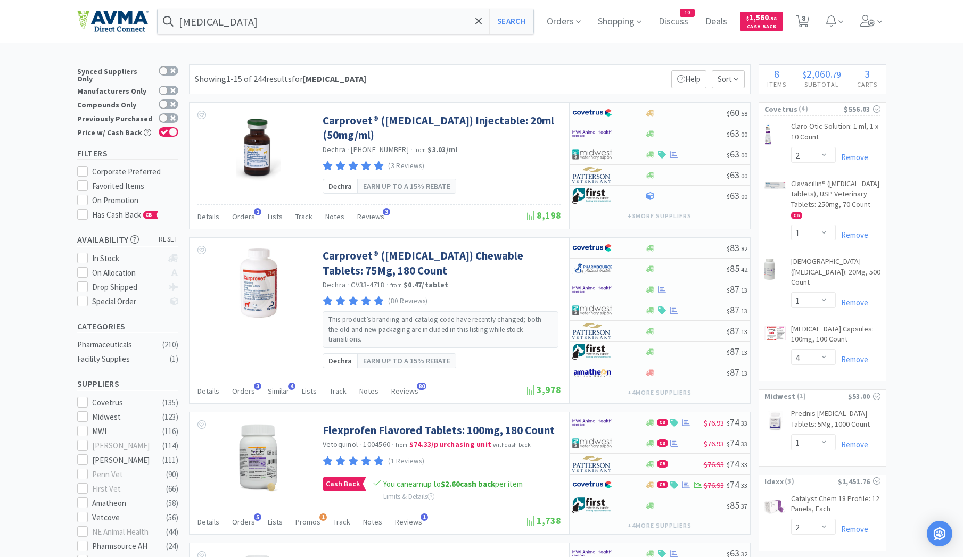
select select "2"
select select "1"
select select "4"
select select "1"
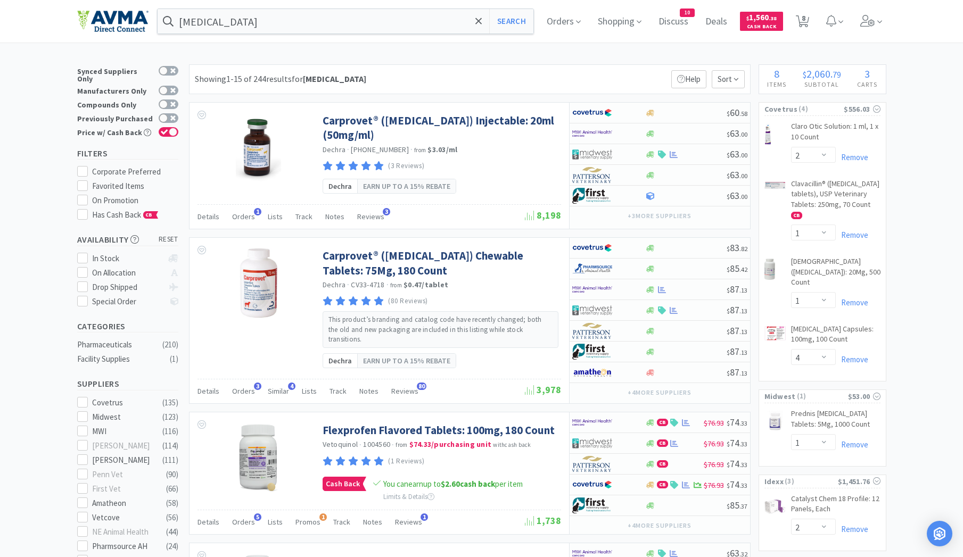
select select "2"
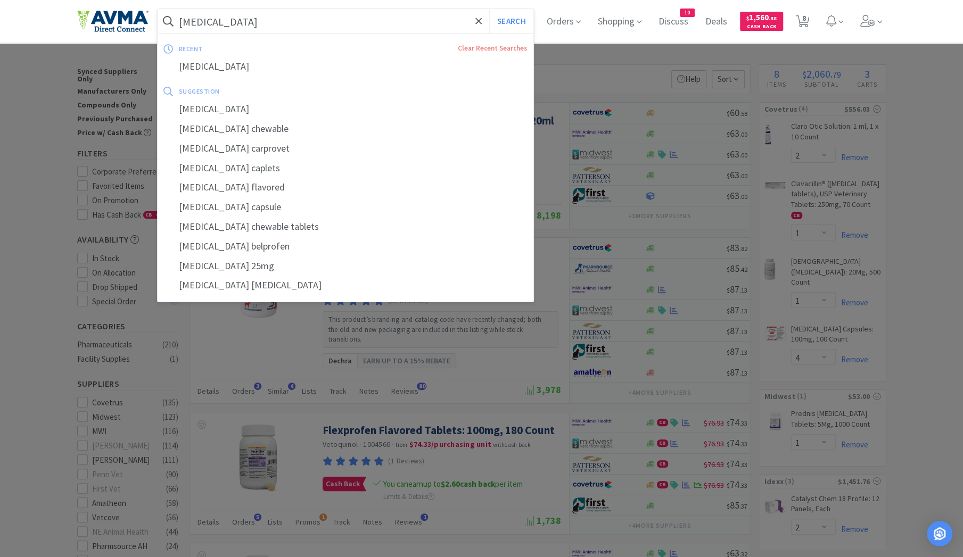
click at [242, 26] on input "carprofen" at bounding box center [346, 21] width 376 height 24
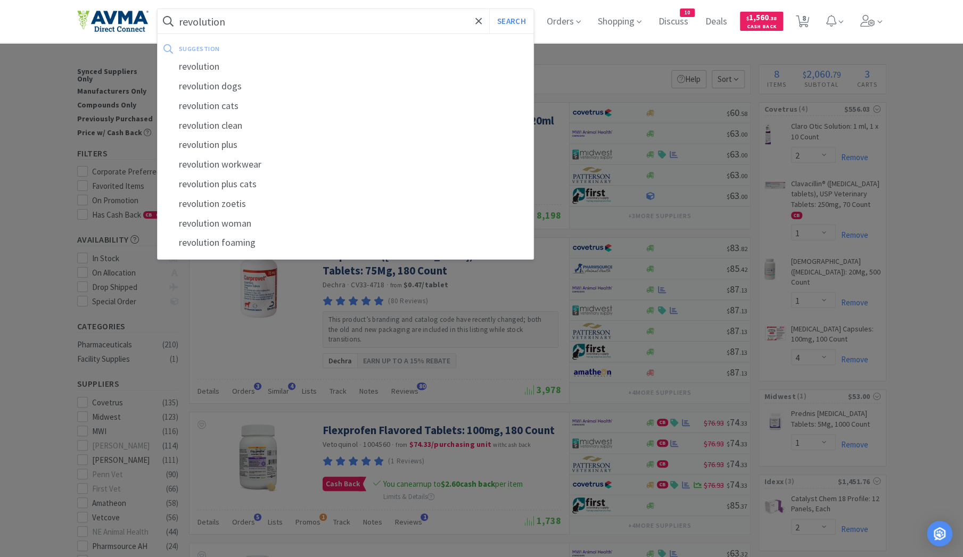
type input "revolution"
click at [489, 9] on button "Search" at bounding box center [511, 21] width 44 height 24
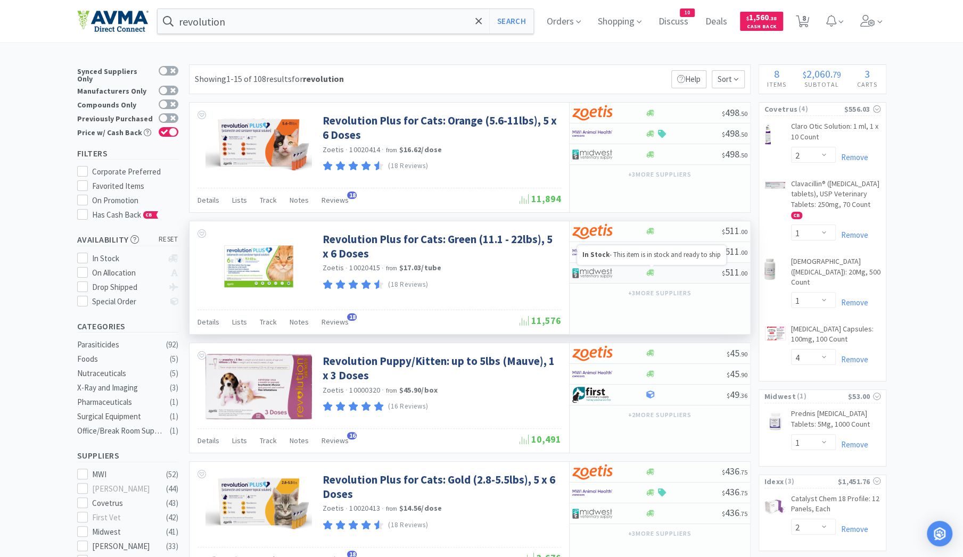
click at [650, 273] on icon at bounding box center [650, 273] width 8 height 6
select select "1"
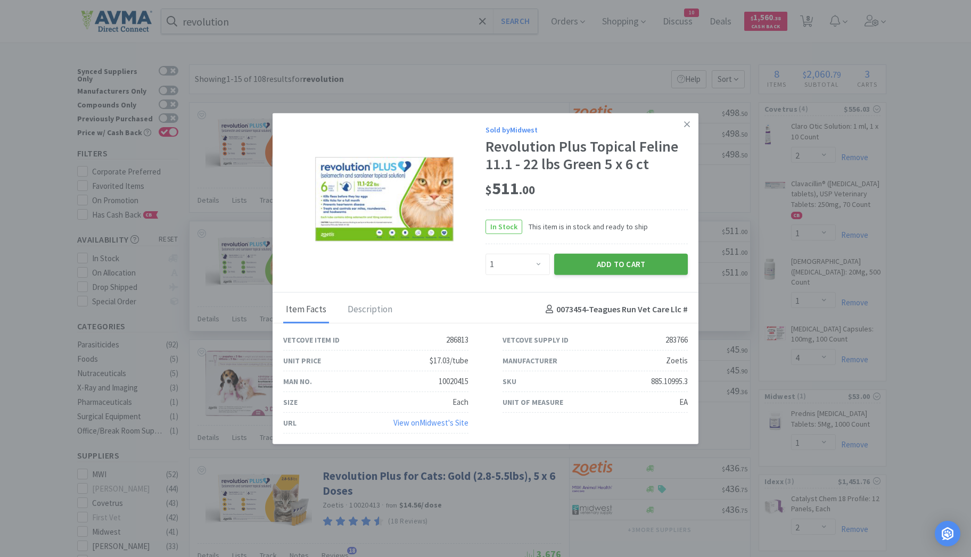
click at [614, 265] on button "Add to Cart" at bounding box center [621, 263] width 134 height 21
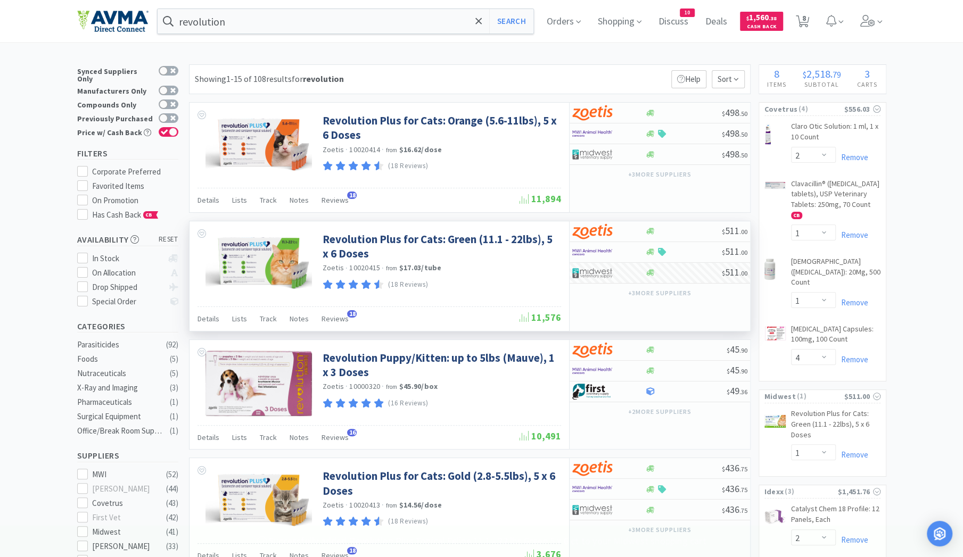
click at [237, 20] on input "revolution" at bounding box center [346, 21] width 376 height 24
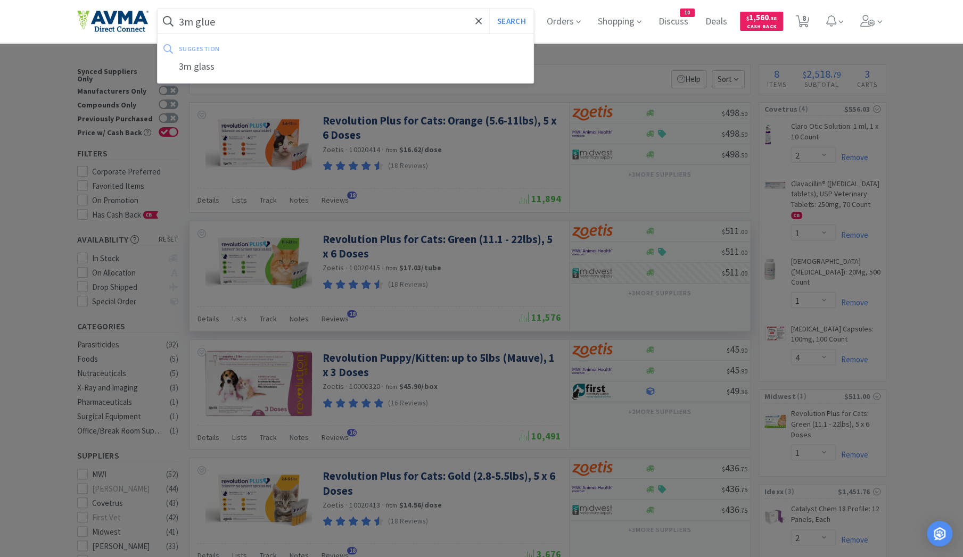
type input "3m glue"
click at [489, 9] on button "Search" at bounding box center [511, 21] width 44 height 24
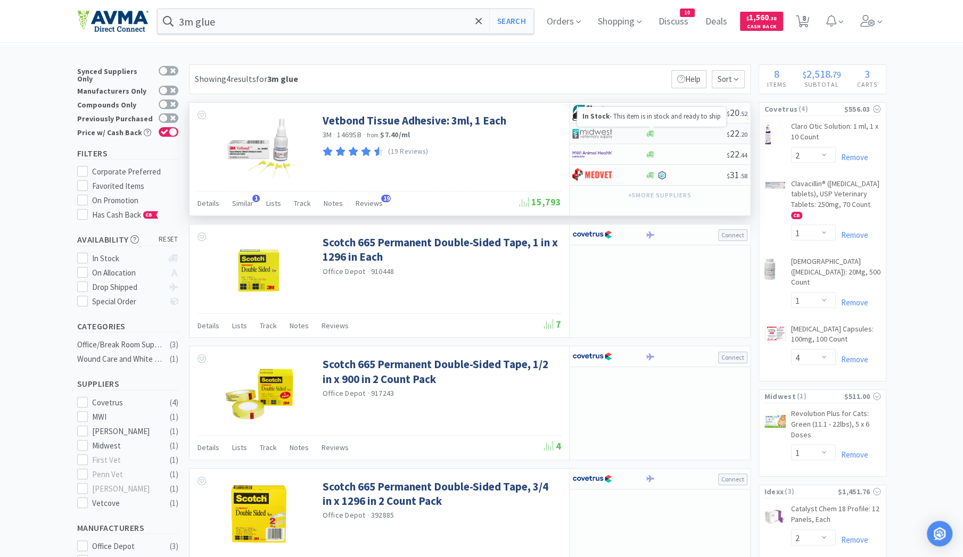
click at [651, 135] on icon at bounding box center [650, 134] width 8 height 8
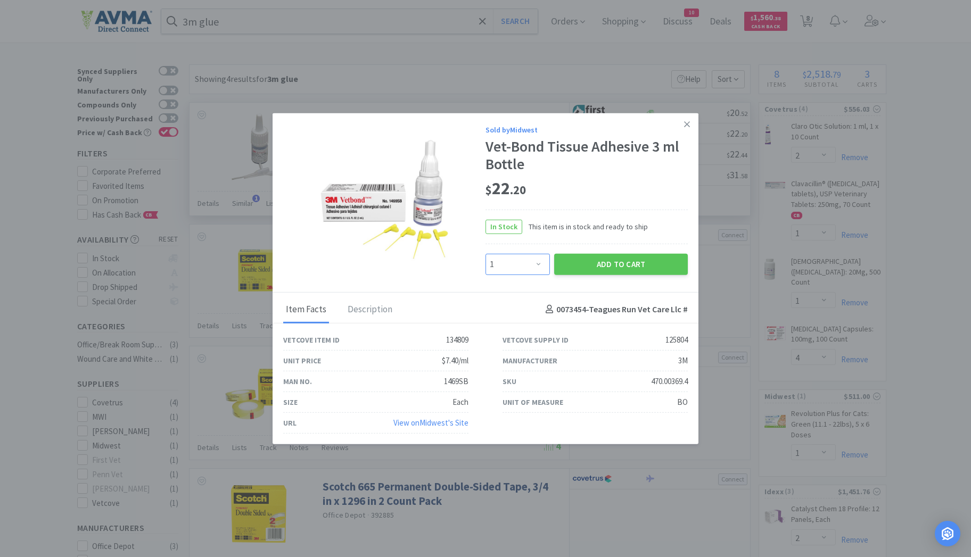
click at [541, 262] on select "Enter Quantity 1 2 3 4 5 6 7 8 9 10 11 12 13 14 15 16 17 18 19 20 Enter Quantity" at bounding box center [518, 263] width 64 height 21
select select "2"
click at [486, 254] on select "Enter Quantity 1 2 3 4 5 6 7 8 9 10 11 12 13 14 15 16 17 18 19 20 Enter Quantity" at bounding box center [518, 263] width 64 height 21
click at [602, 265] on button "Add to Cart" at bounding box center [621, 263] width 134 height 21
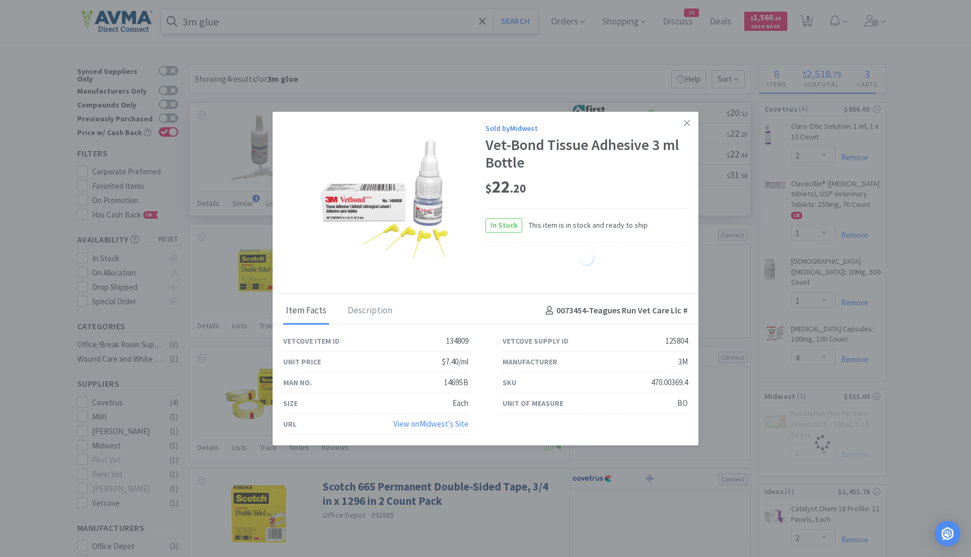
select select "2"
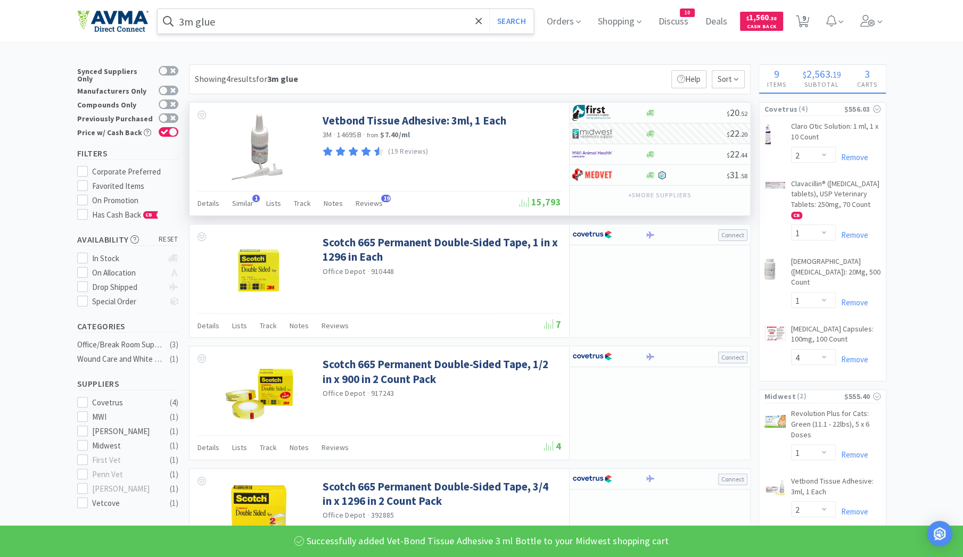
click at [229, 22] on input "3m glue" at bounding box center [346, 21] width 376 height 24
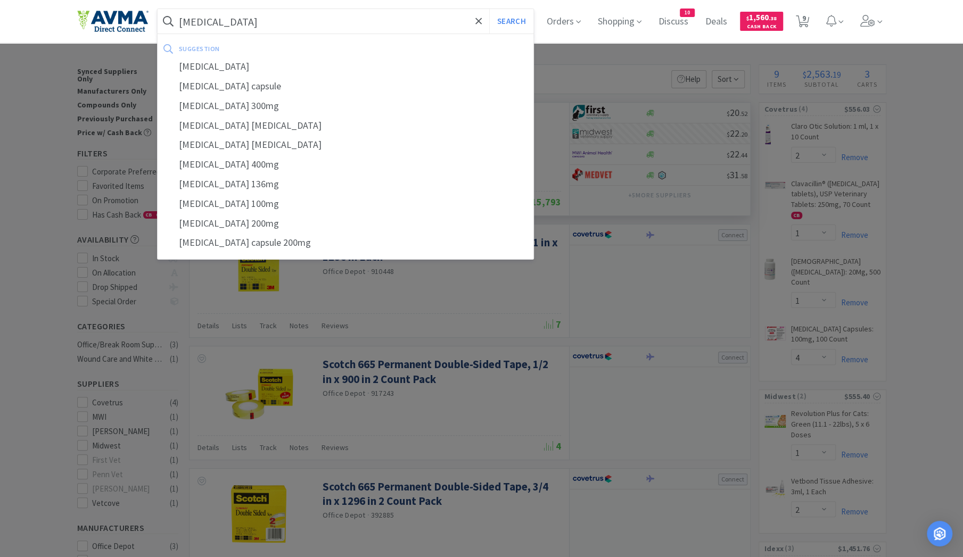
type input "enrofloxacin"
click at [489, 9] on button "Search" at bounding box center [511, 21] width 44 height 24
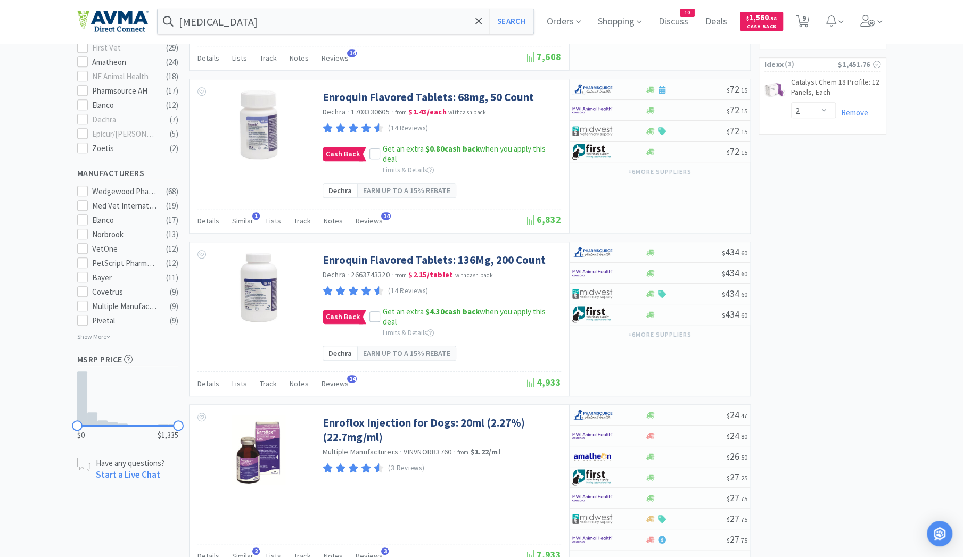
scroll to position [606, 0]
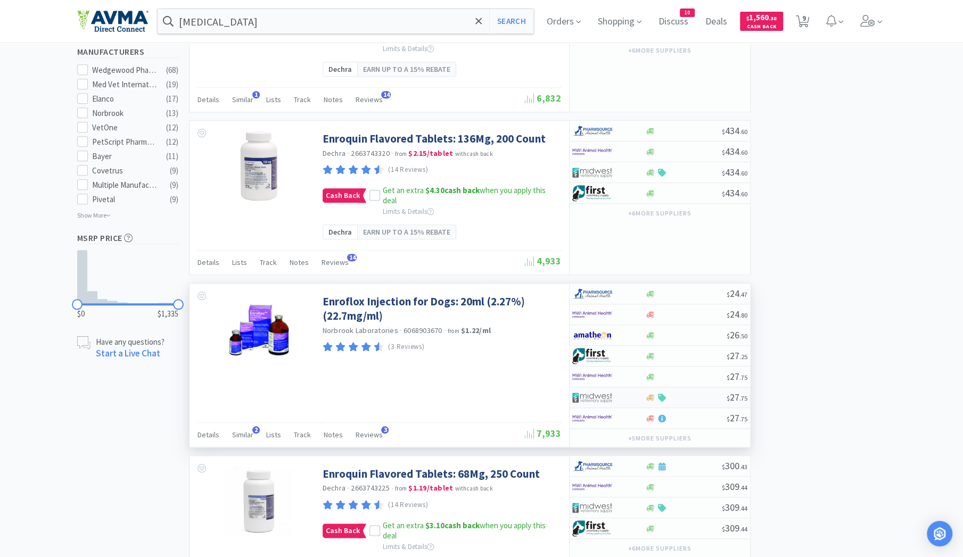
click at [609, 390] on img at bounding box center [592, 398] width 40 height 16
select select "1"
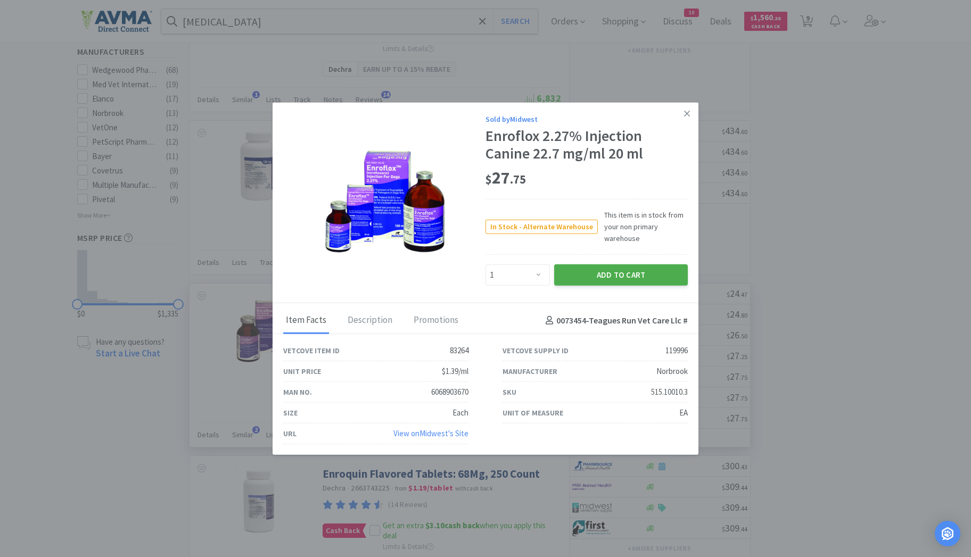
click at [610, 272] on button "Add to Cart" at bounding box center [621, 275] width 134 height 21
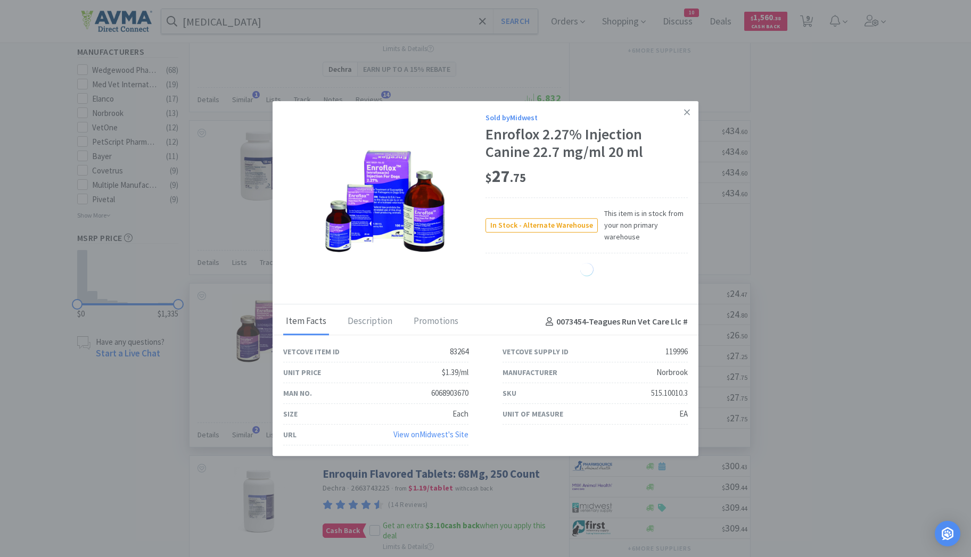
select select "1"
select select "2"
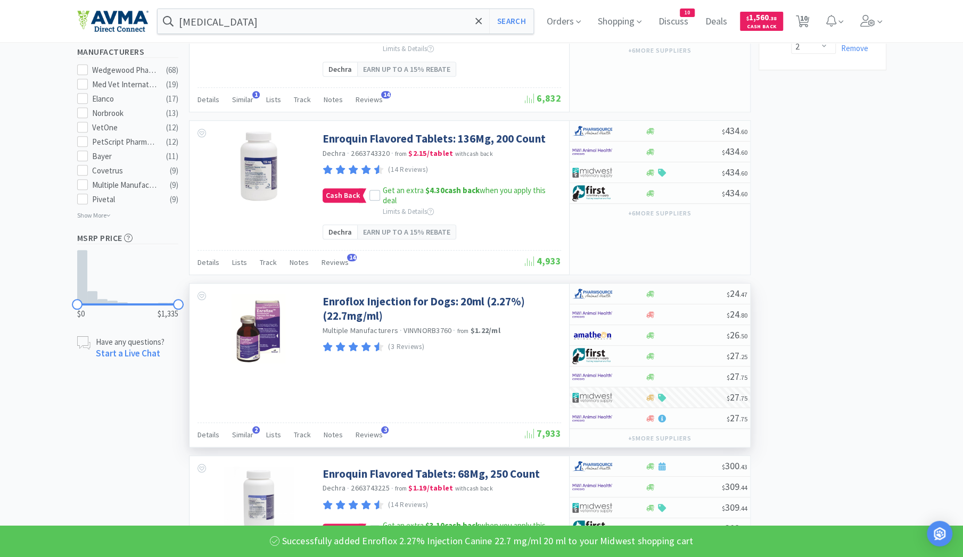
click at [245, 23] on input "enrofloxacin" at bounding box center [346, 21] width 376 height 24
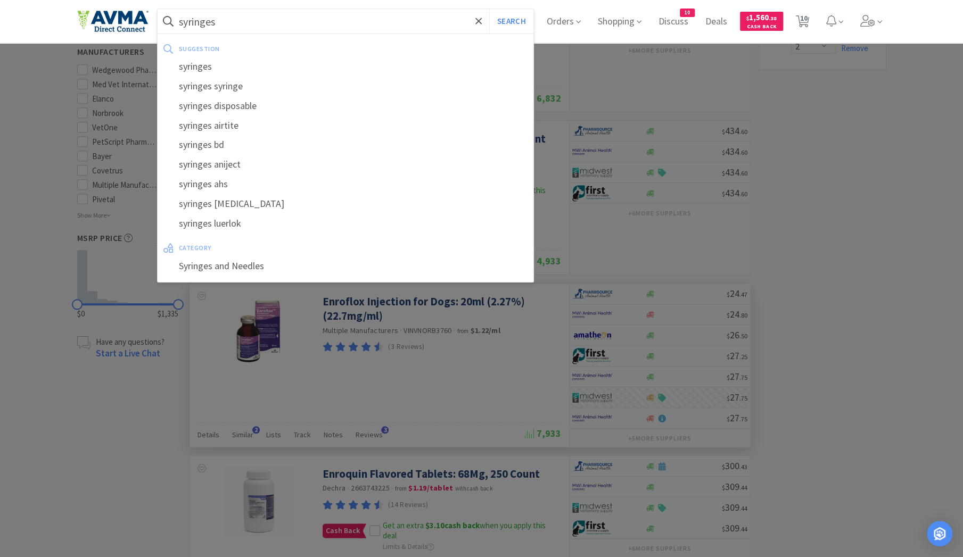
click at [489, 9] on button "Search" at bounding box center [511, 21] width 44 height 24
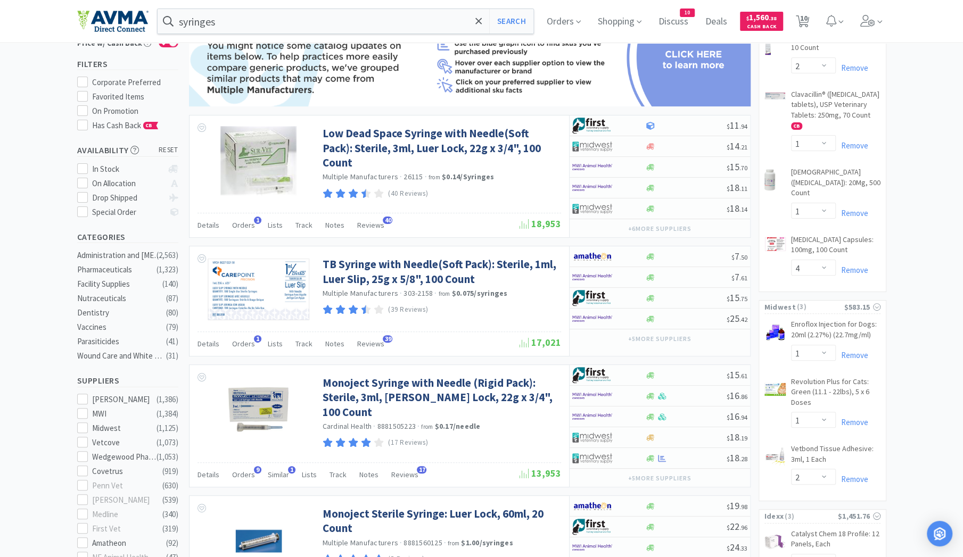
scroll to position [120, 0]
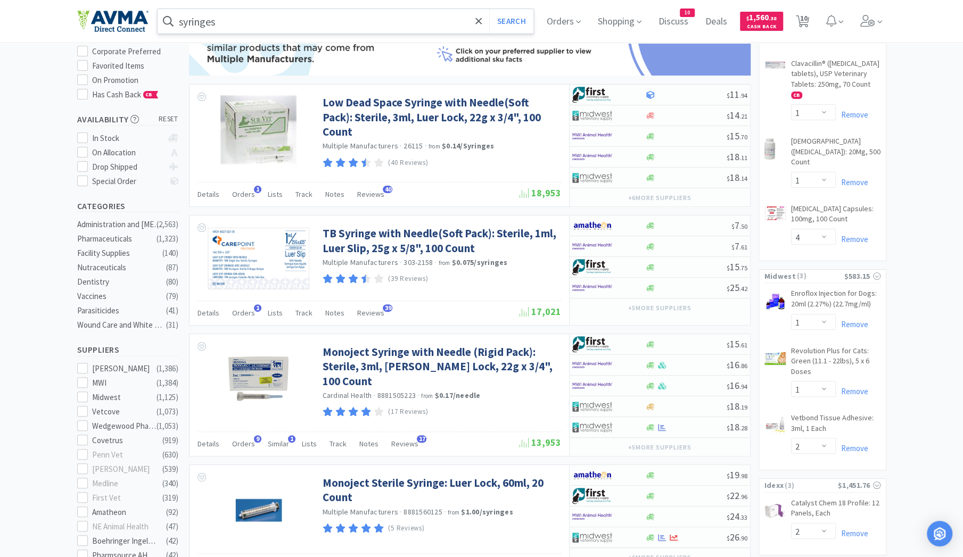
click at [242, 24] on input "syringes" at bounding box center [346, 21] width 376 height 24
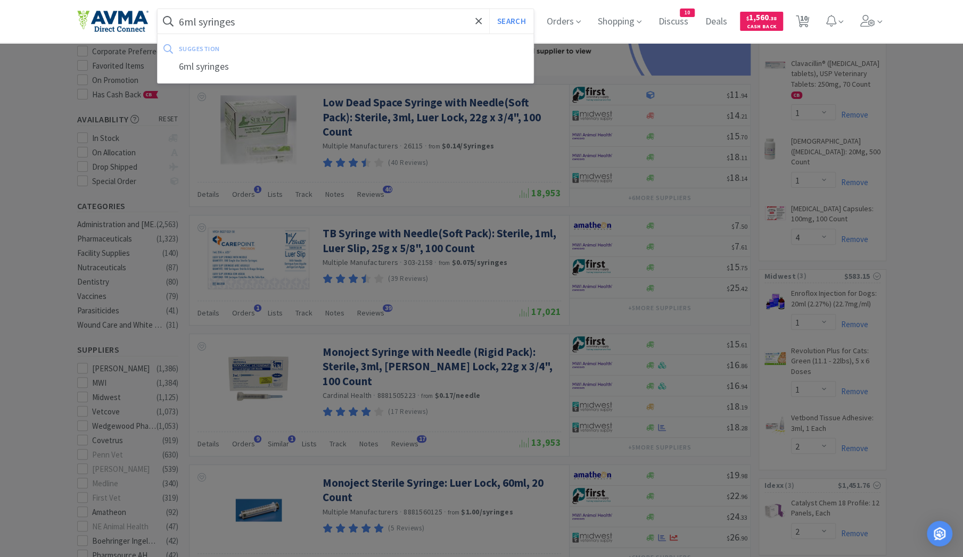
type input "6ml syringes"
click at [489, 9] on button "Search" at bounding box center [511, 21] width 44 height 24
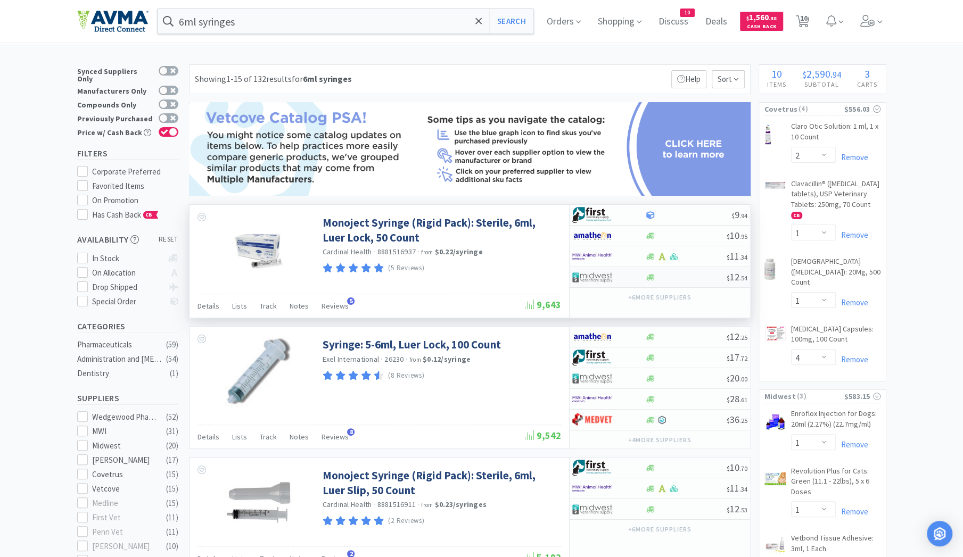
click at [593, 281] on img at bounding box center [592, 277] width 40 height 16
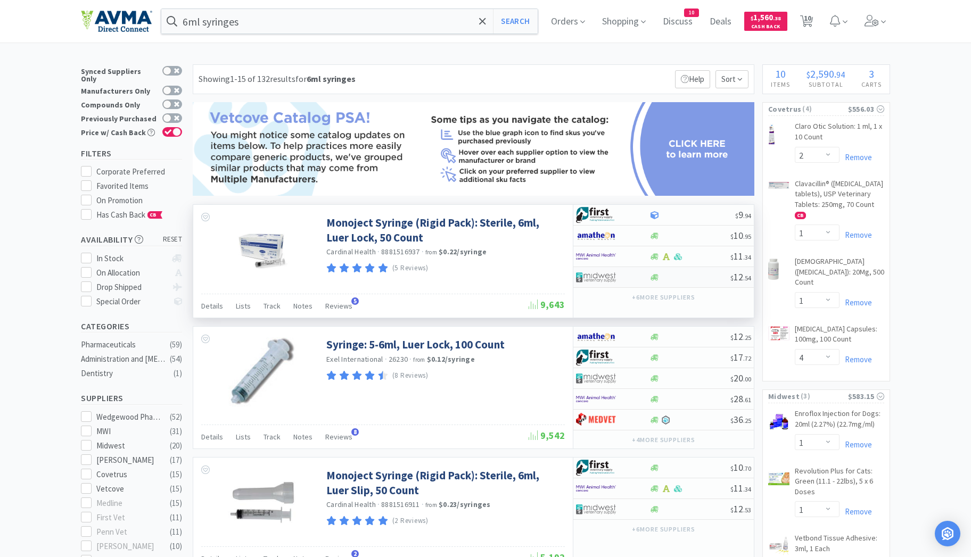
select select "1"
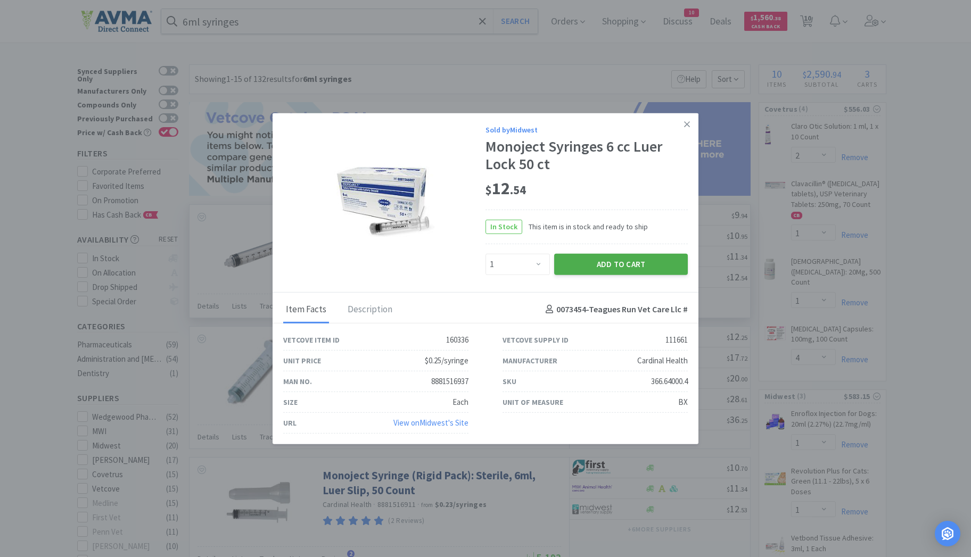
click at [576, 264] on button "Add to Cart" at bounding box center [621, 263] width 134 height 21
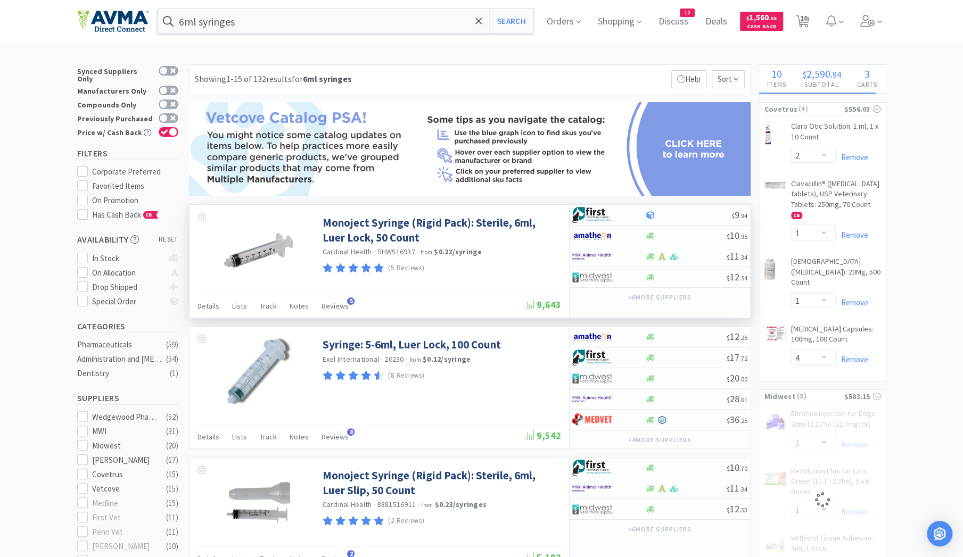
click at [201, 24] on input "6ml syringes" at bounding box center [346, 21] width 376 height 24
select select "1"
select select "2"
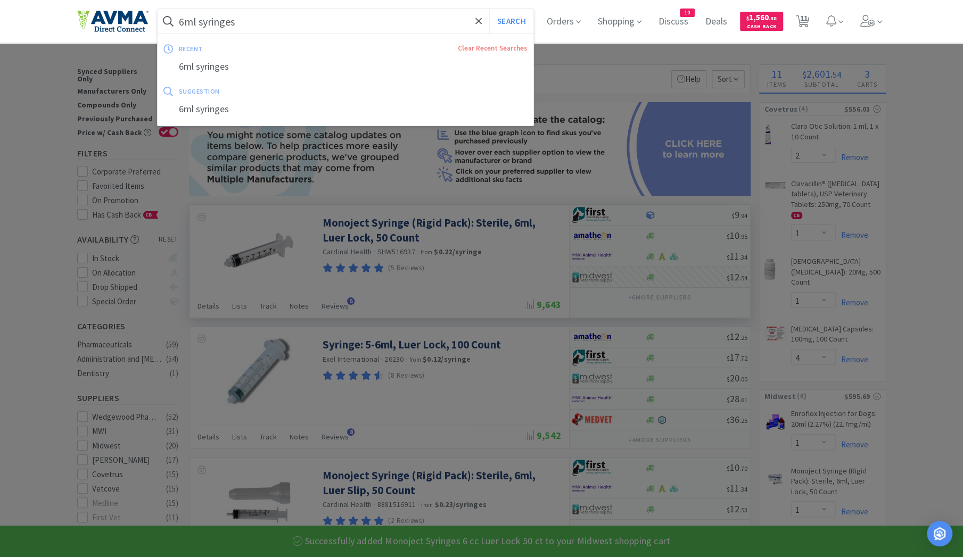
click at [201, 24] on input "6ml syringes" at bounding box center [346, 21] width 376 height 24
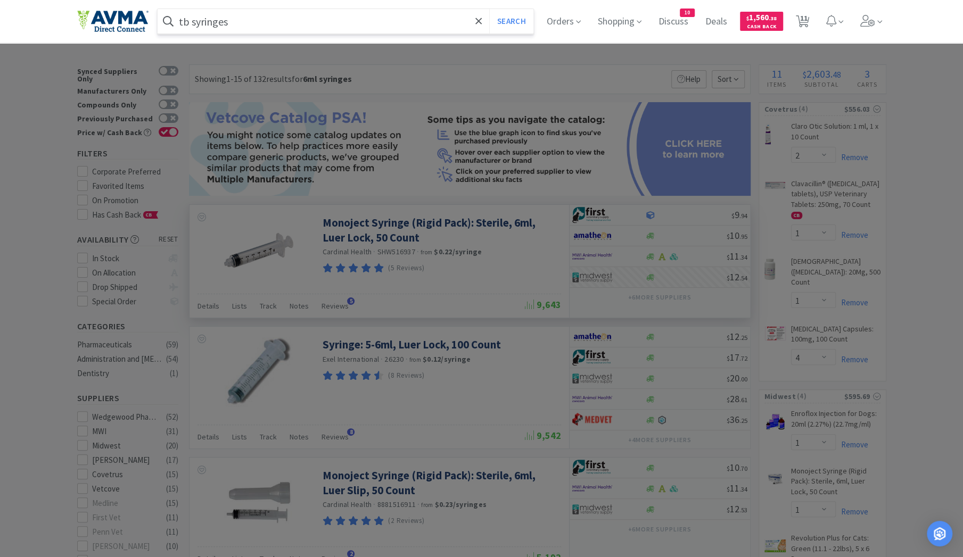
type input "tb syringes"
click at [489, 9] on button "Search" at bounding box center [511, 21] width 44 height 24
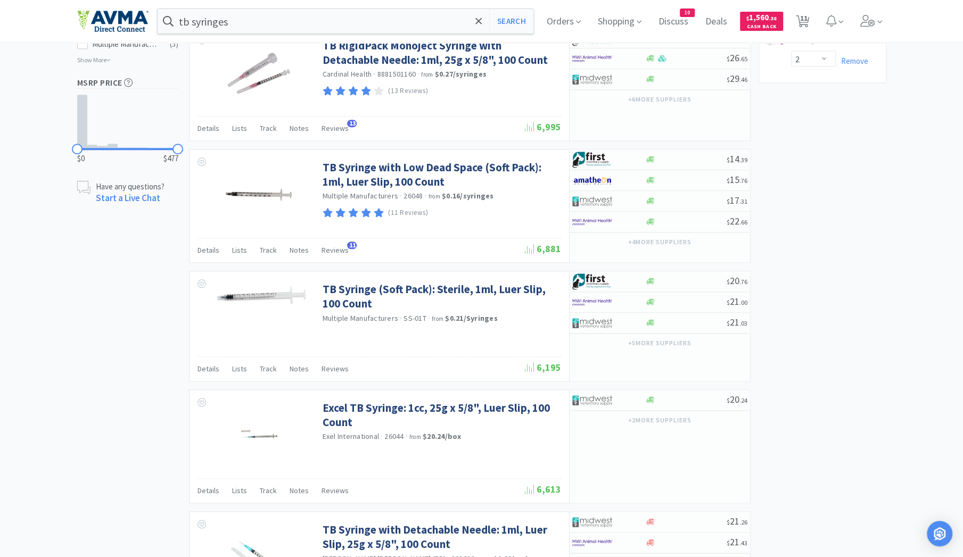
scroll to position [658, 0]
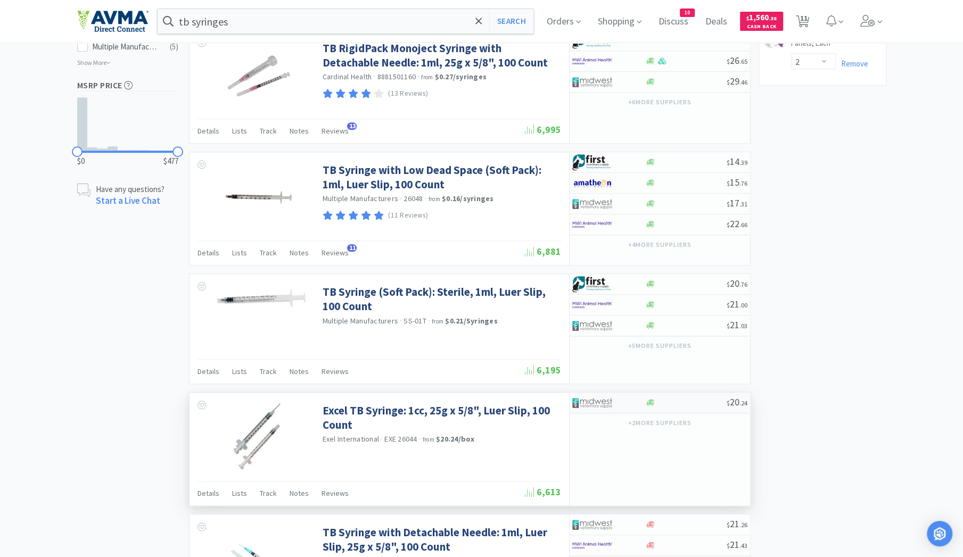
click at [635, 398] on div at bounding box center [608, 403] width 73 height 18
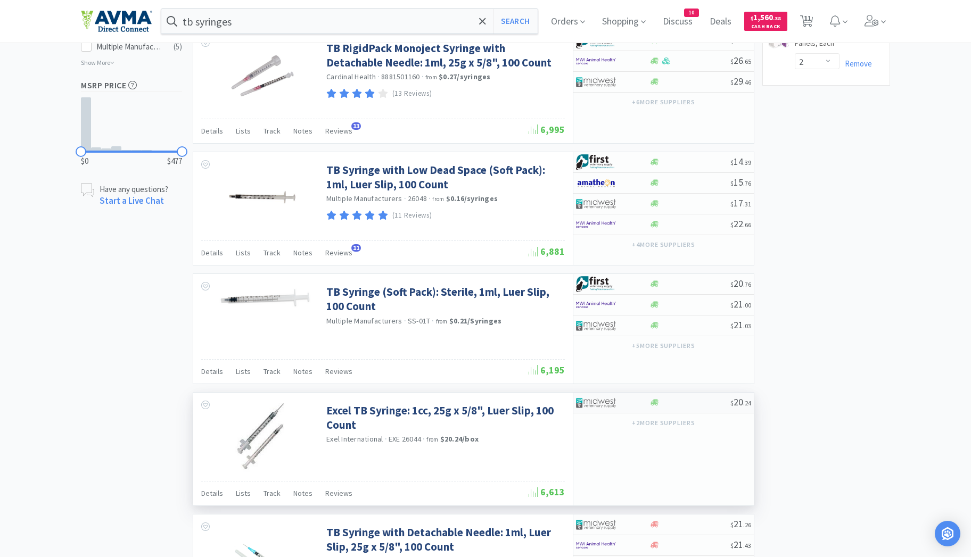
select select "1"
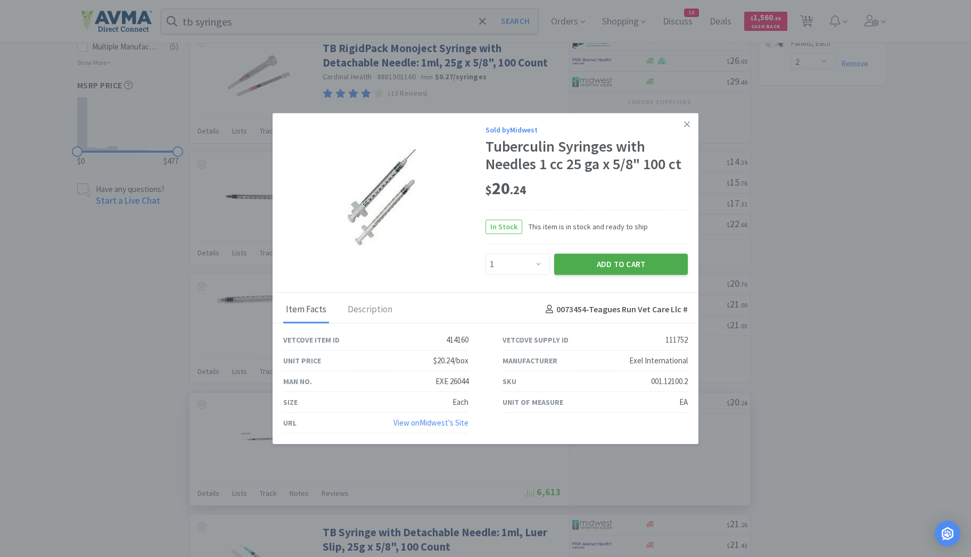
click at [632, 269] on button "Add to Cart" at bounding box center [621, 263] width 134 height 21
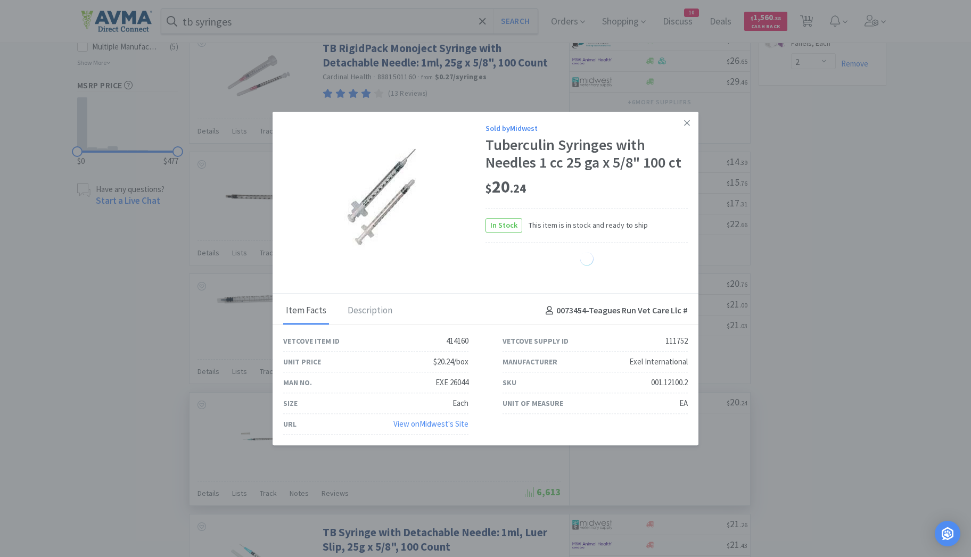
select select "1"
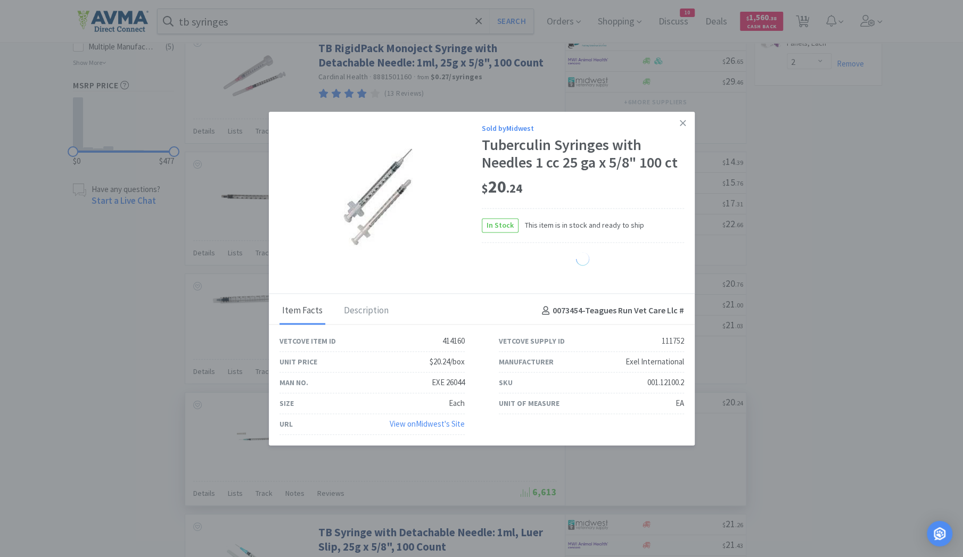
select select "2"
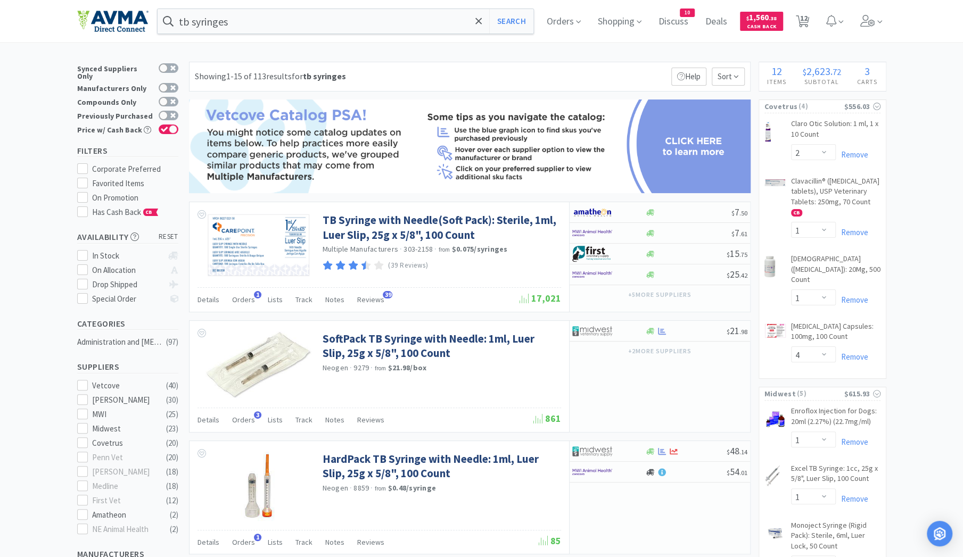
scroll to position [0, 0]
